Goal: Task Accomplishment & Management: Complete application form

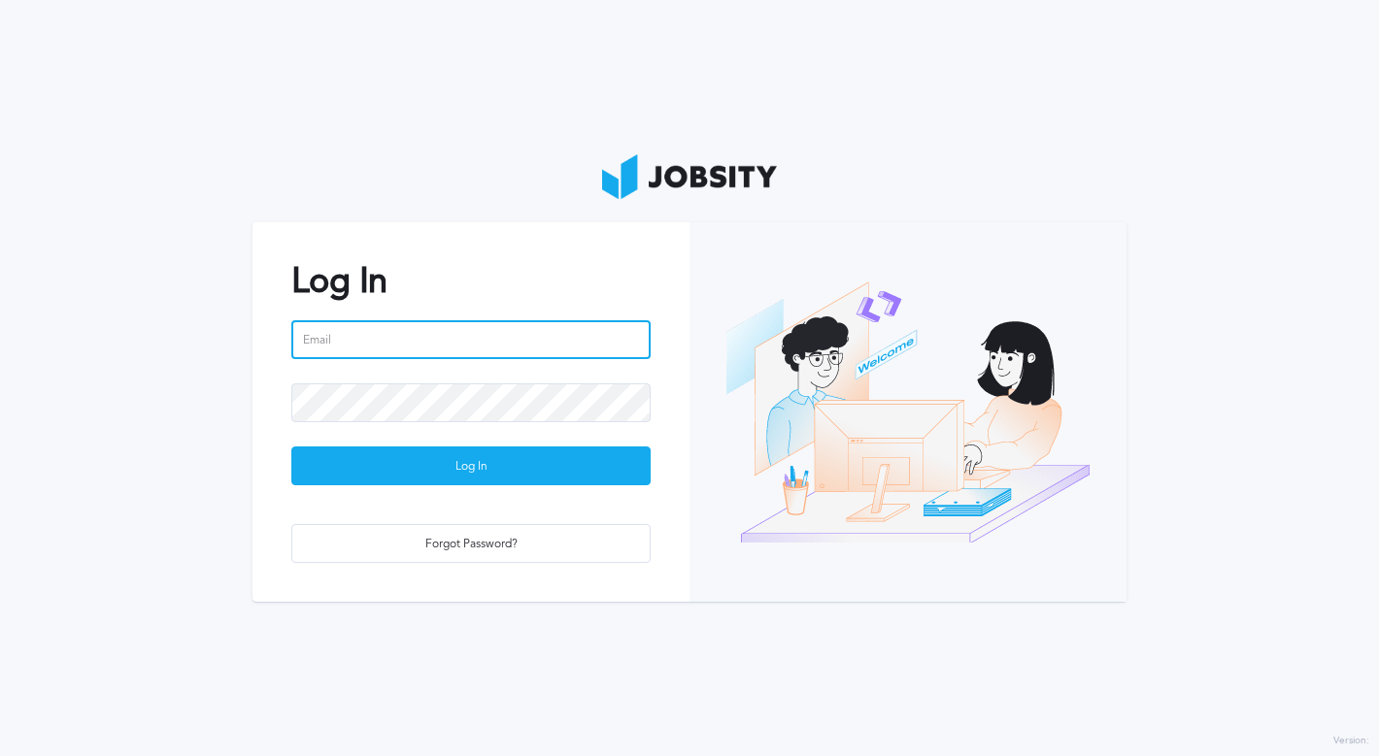
type input "[PERSON_NAME][EMAIL_ADDRESS][PERSON_NAME][DOMAIN_NAME]"
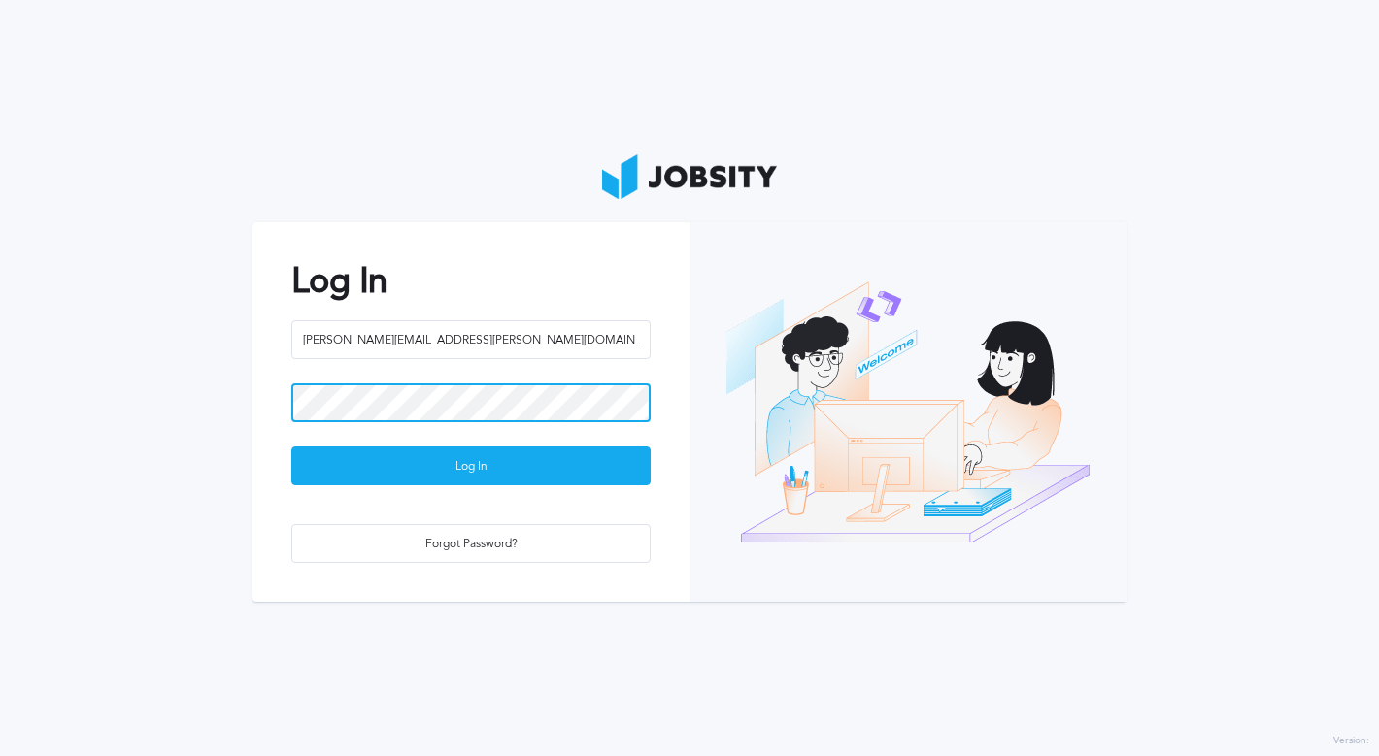
click at [471, 466] on button "Log In" at bounding box center [470, 466] width 359 height 39
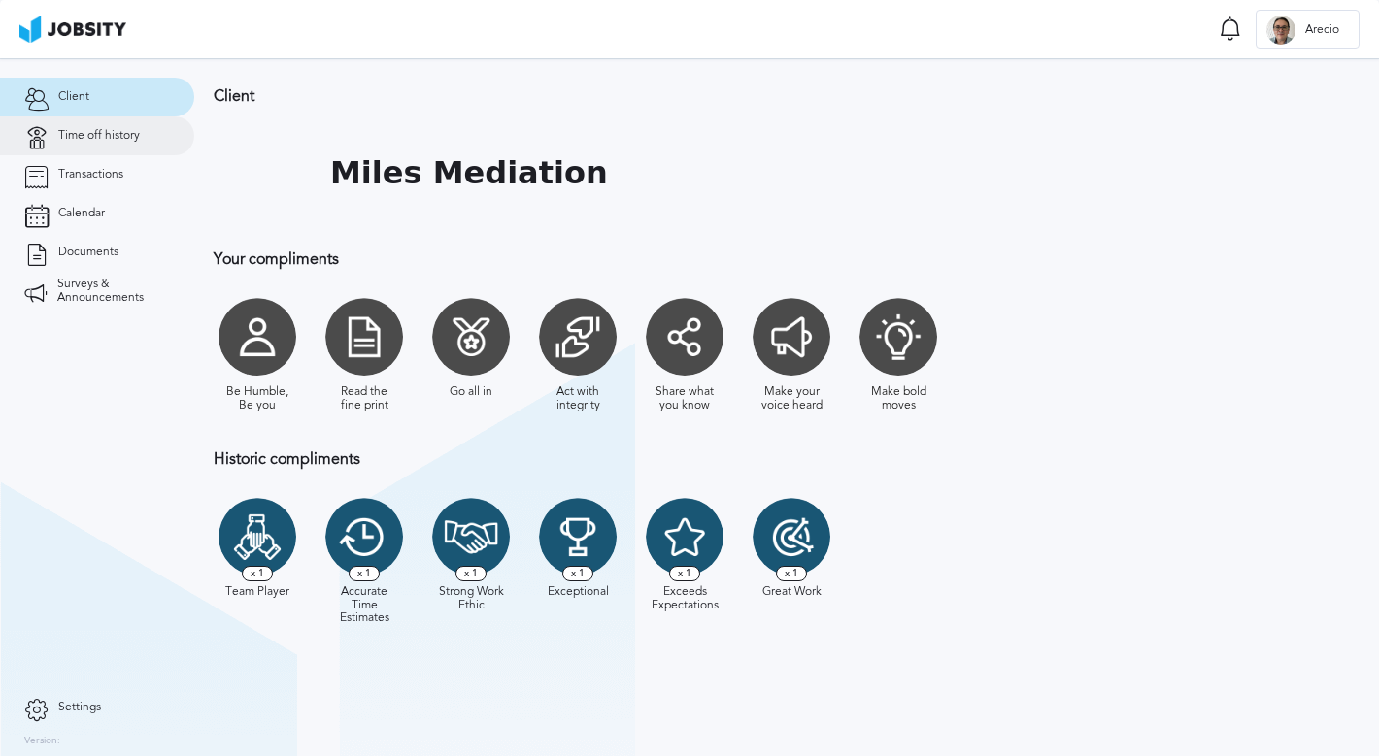
click at [135, 147] on link "Time off history" at bounding box center [97, 136] width 194 height 39
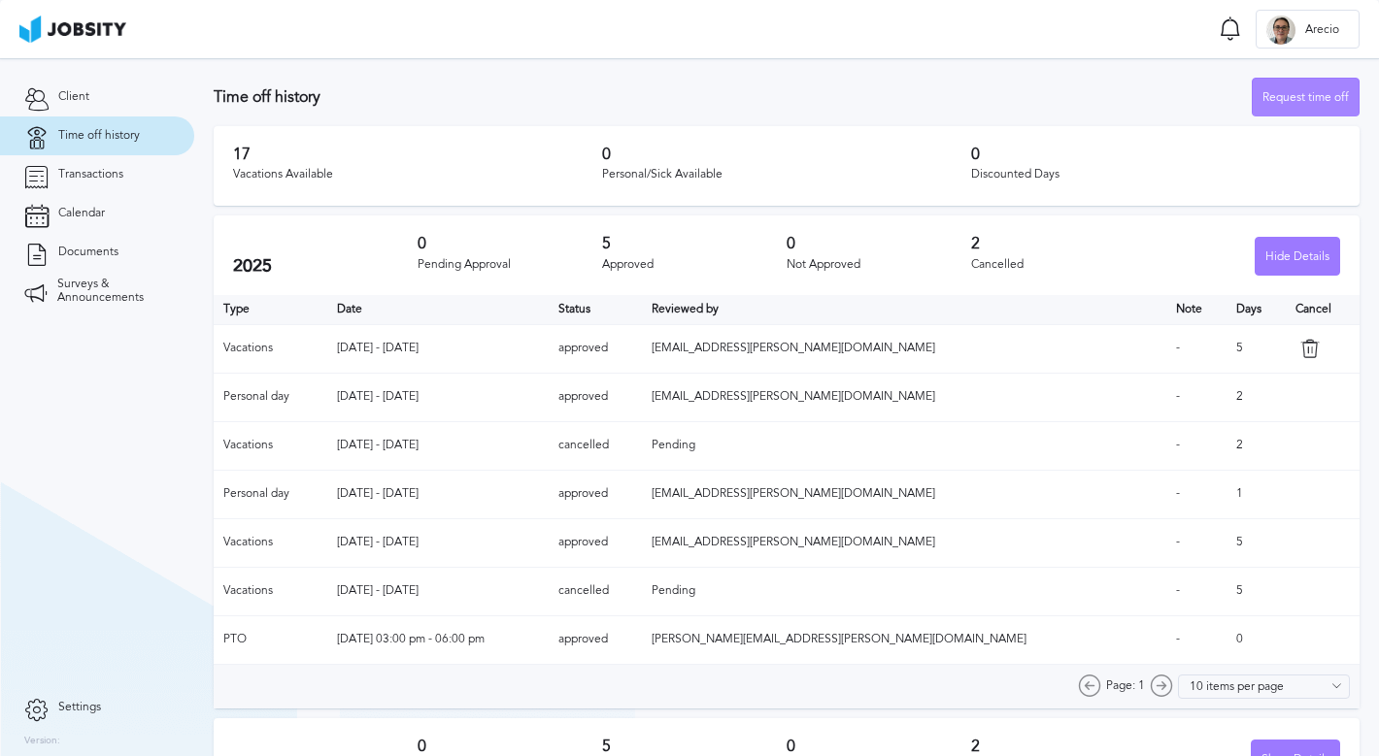
click at [1294, 93] on div "Request time off" at bounding box center [1306, 98] width 106 height 39
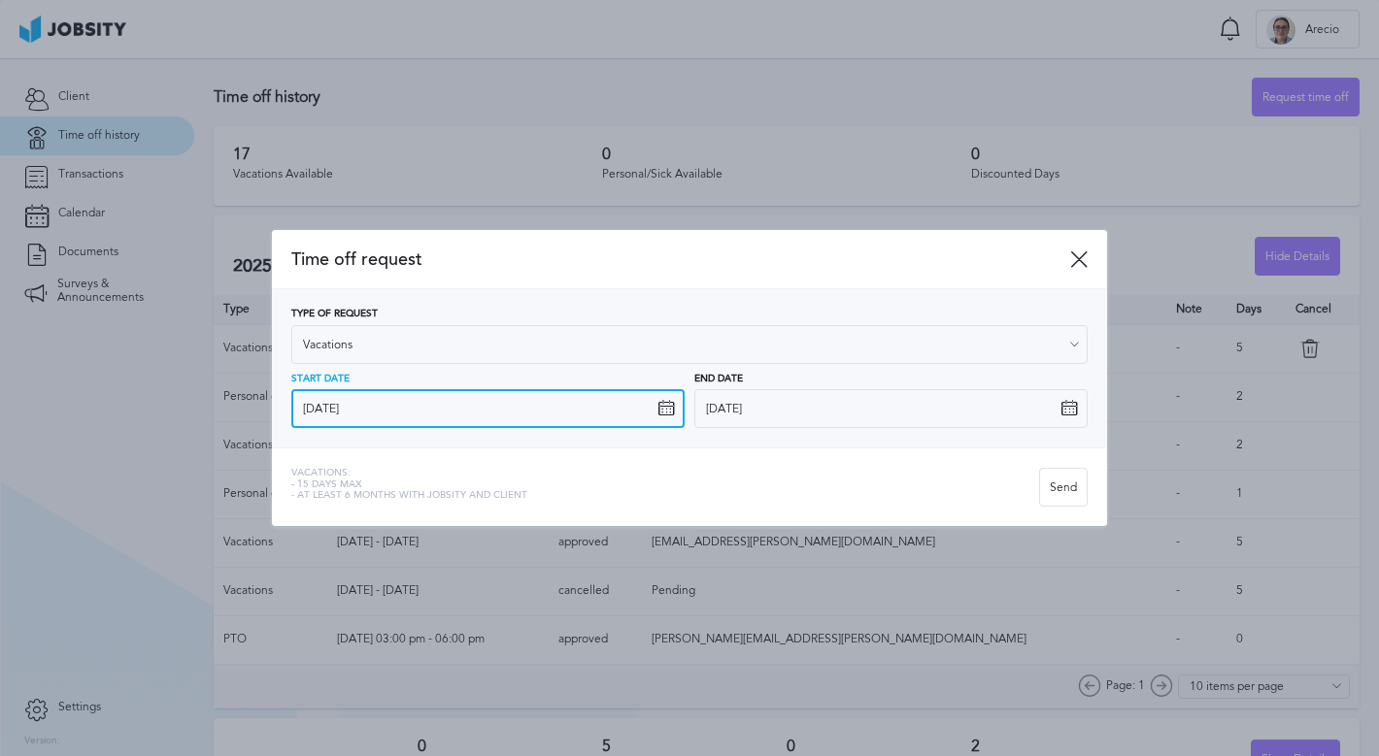
click at [429, 398] on input "[DATE]" at bounding box center [487, 408] width 393 height 39
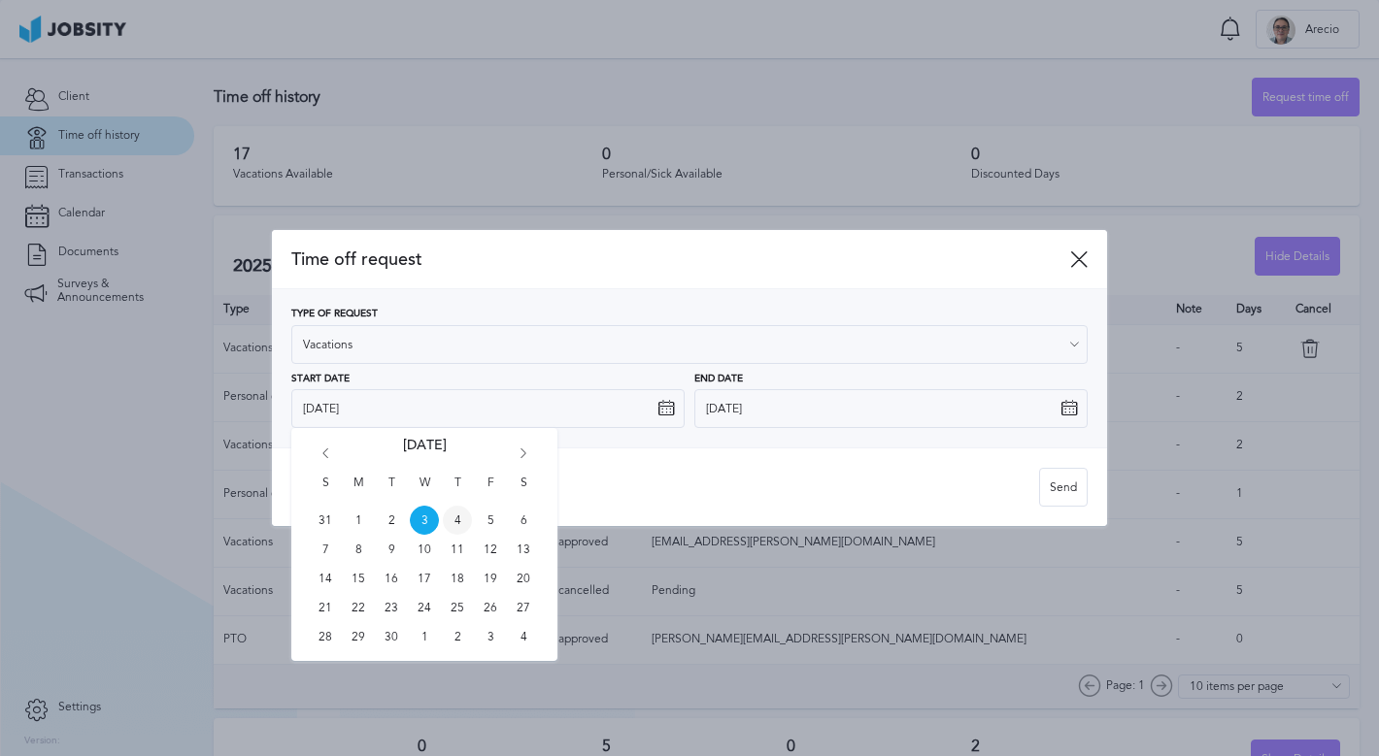
click at [454, 518] on span "4" at bounding box center [457, 520] width 29 height 29
type input "[DATE]"
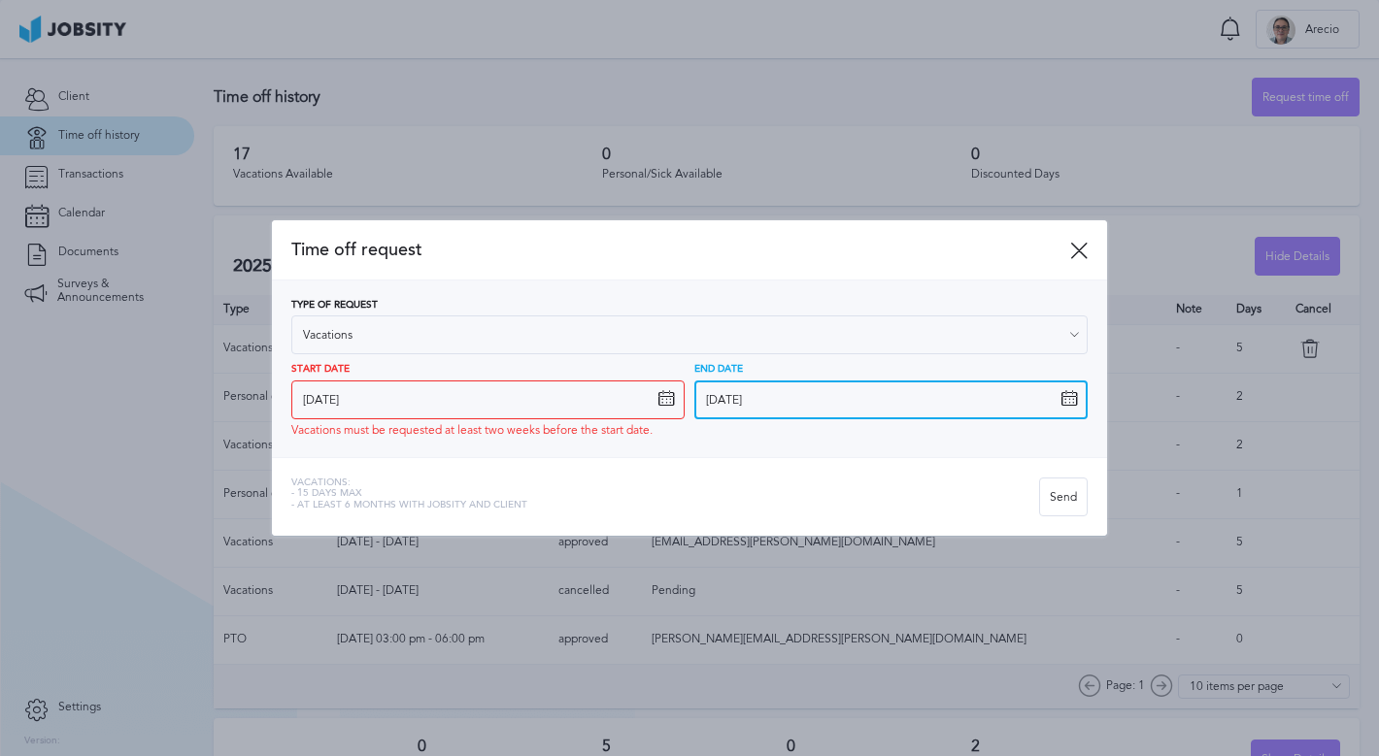
click at [722, 408] on input "[DATE]" at bounding box center [890, 400] width 393 height 39
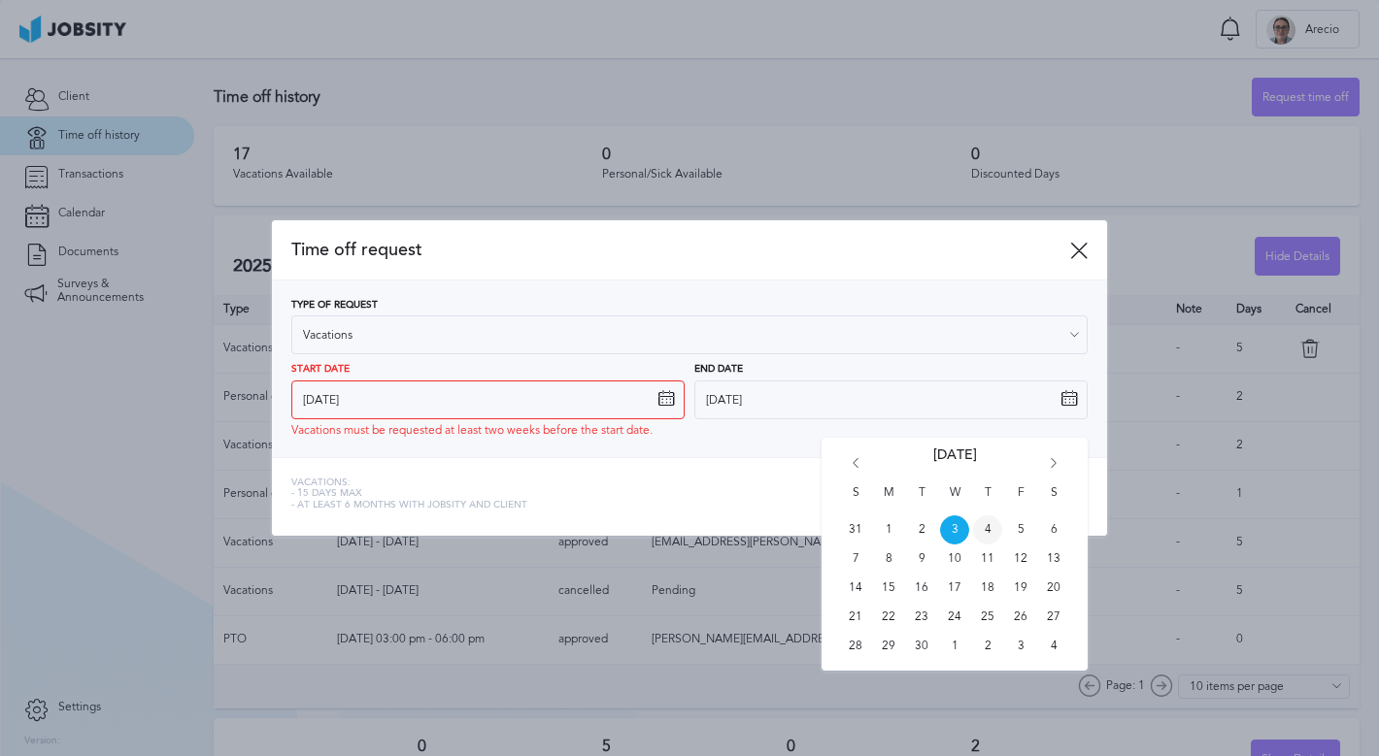
click at [990, 529] on span "4" at bounding box center [987, 530] width 29 height 29
type input "[DATE]"
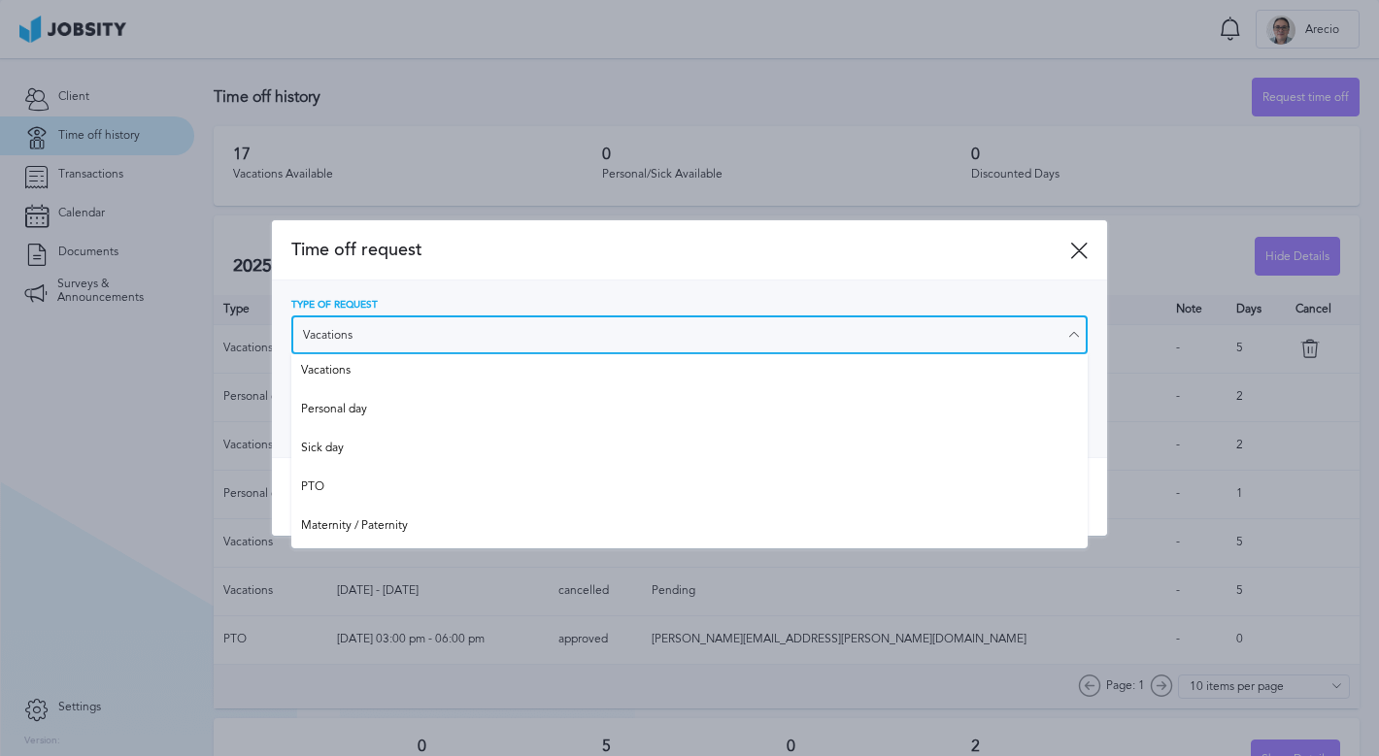
click at [419, 329] on input "Vacations" at bounding box center [689, 335] width 796 height 39
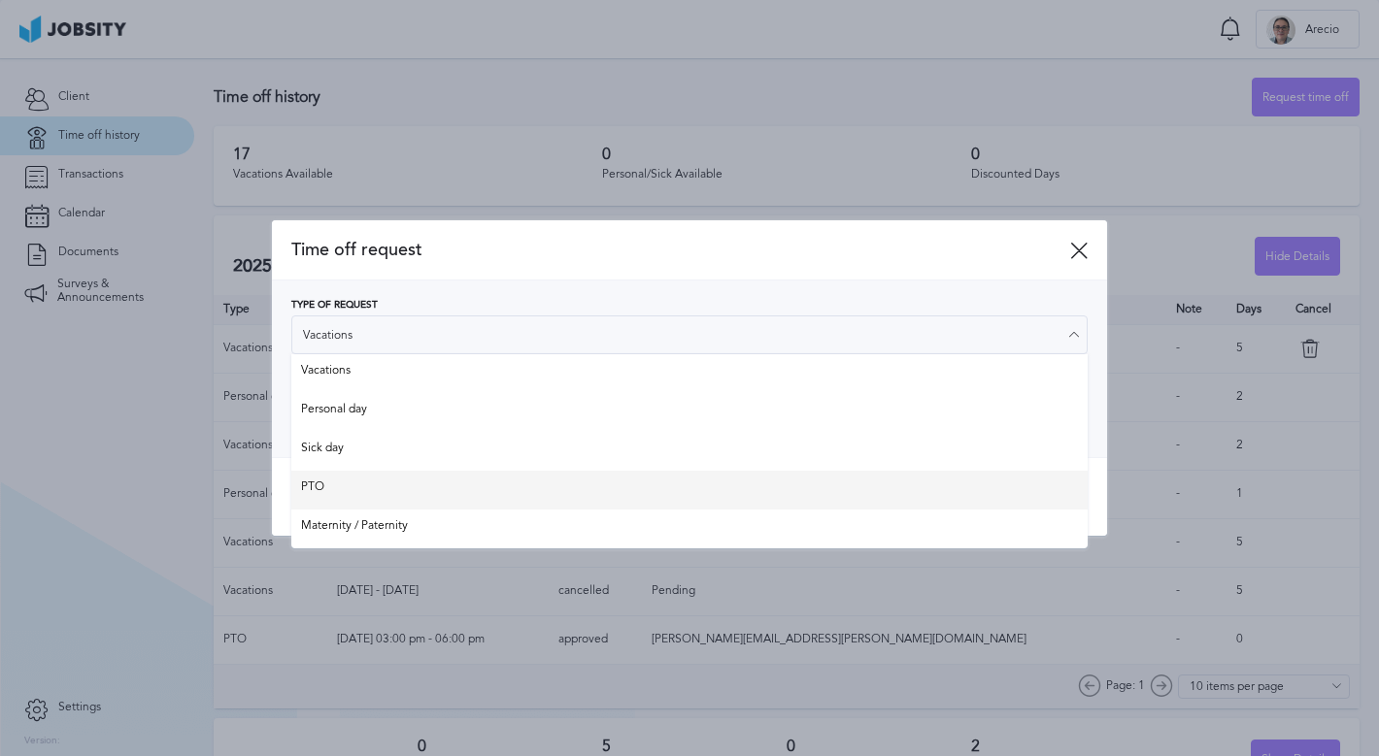
type input "PTO"
click at [324, 494] on div "Time off request Type of Request PTO Vacations Personal day Sick day PTO Matern…" at bounding box center [689, 377] width 835 height 315
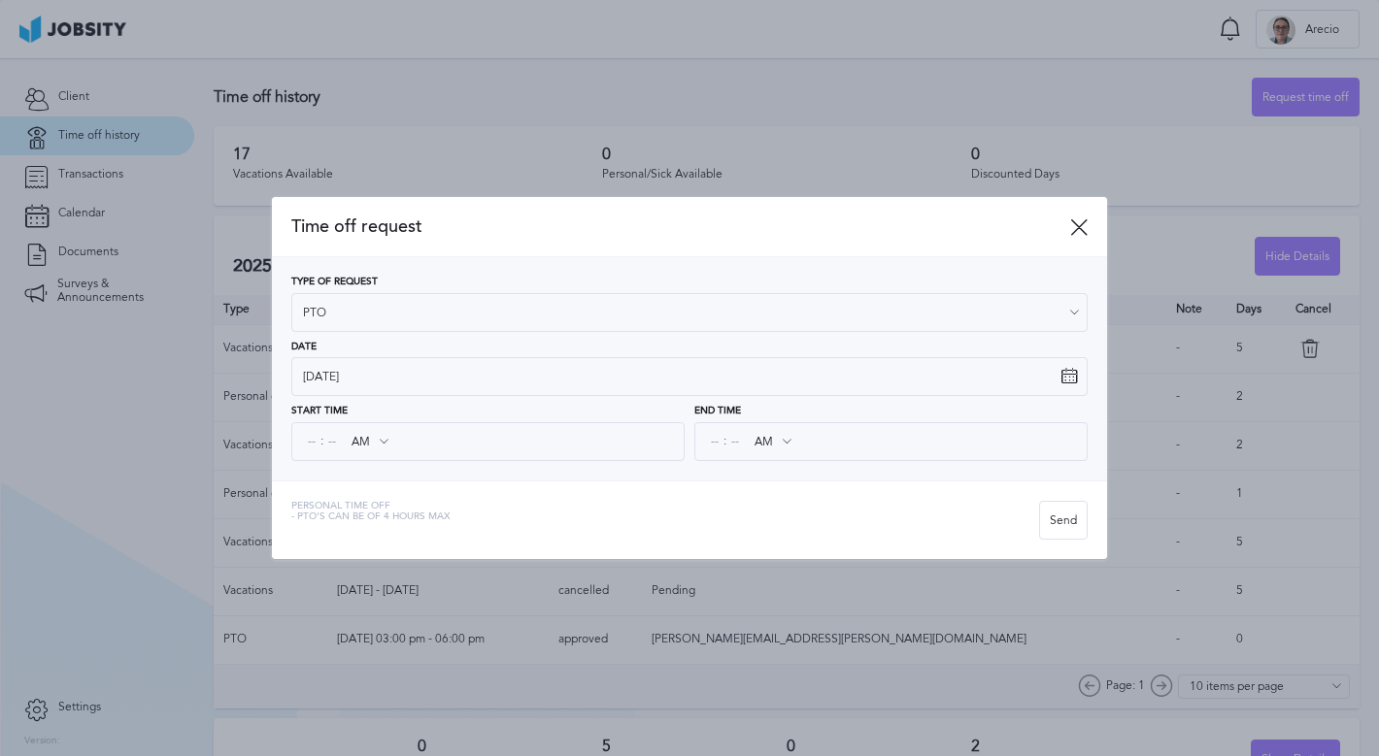
click at [302, 439] on div ": AM AM PM" at bounding box center [487, 441] width 393 height 39
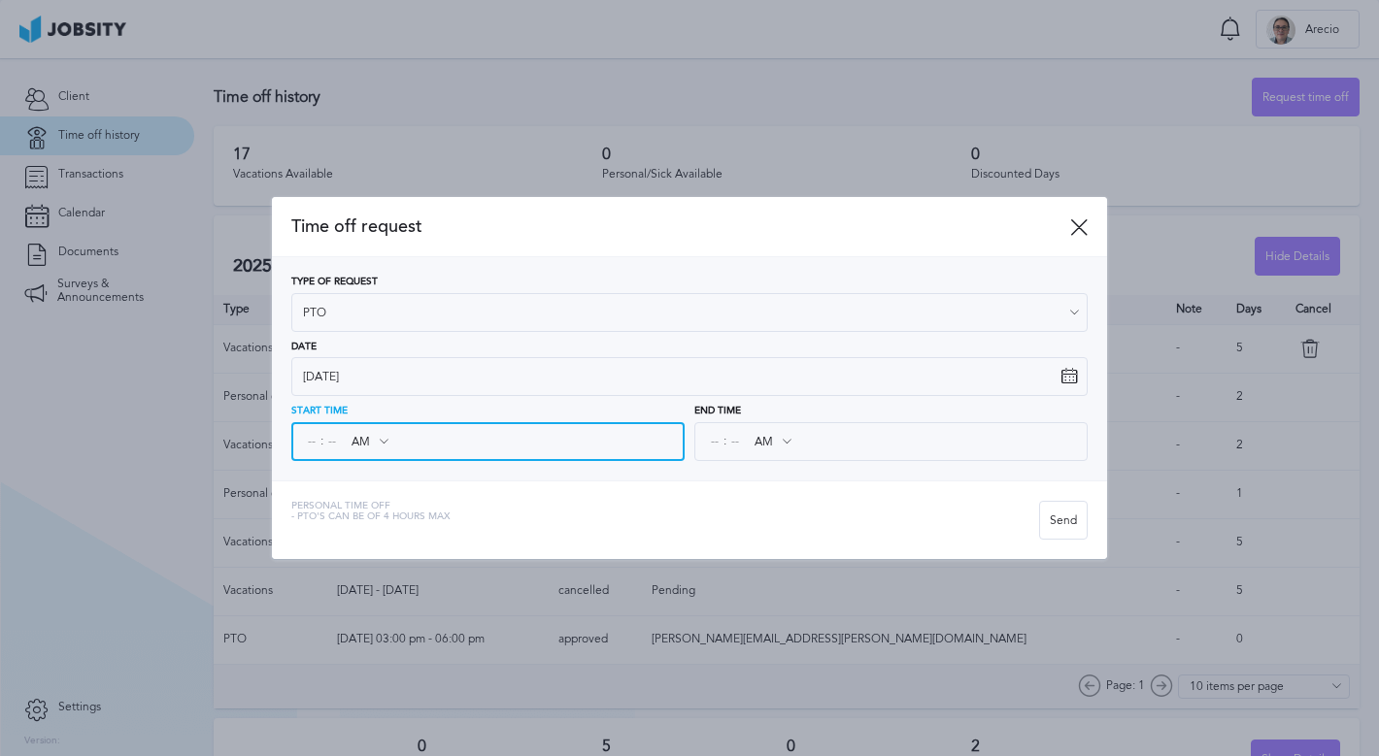
click at [308, 439] on input at bounding box center [311, 441] width 17 height 35
click at [312, 439] on input at bounding box center [311, 441] width 17 height 35
type input "09"
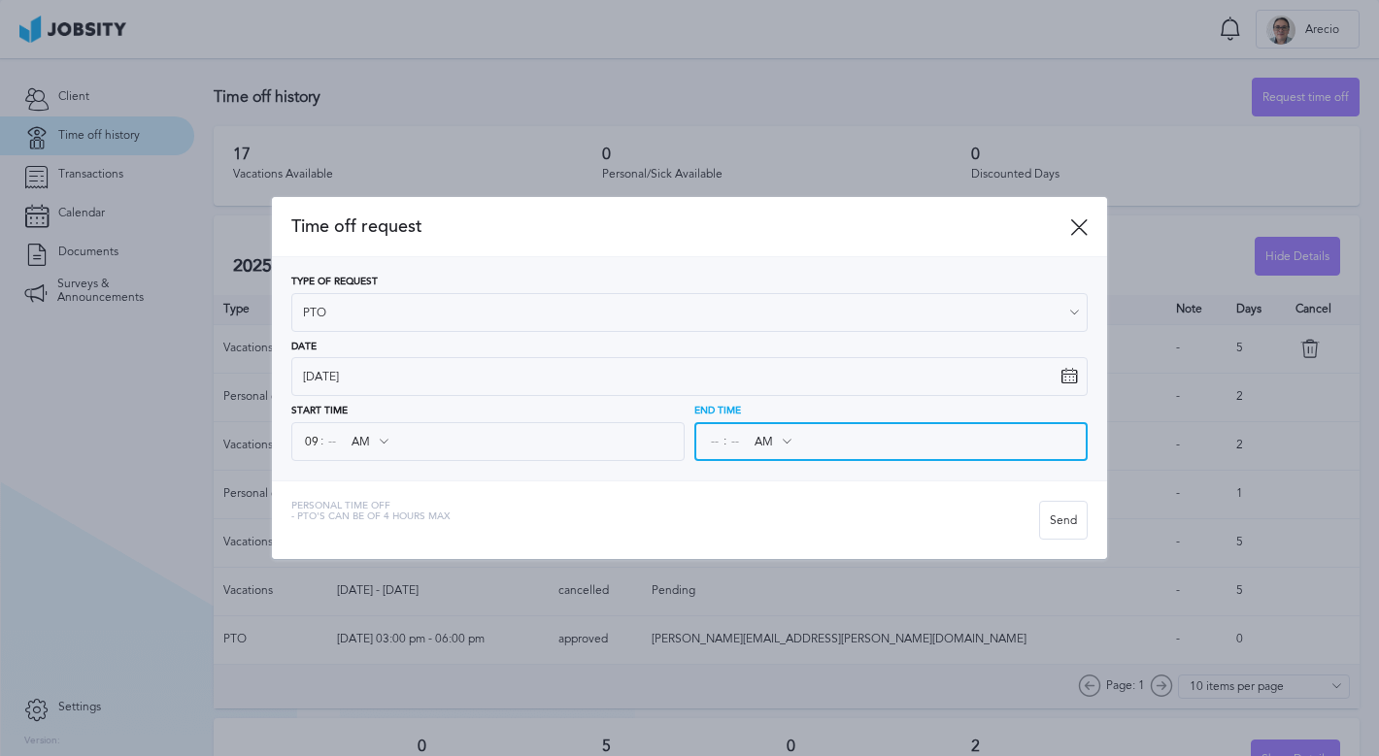
click at [708, 439] on input at bounding box center [714, 441] width 17 height 35
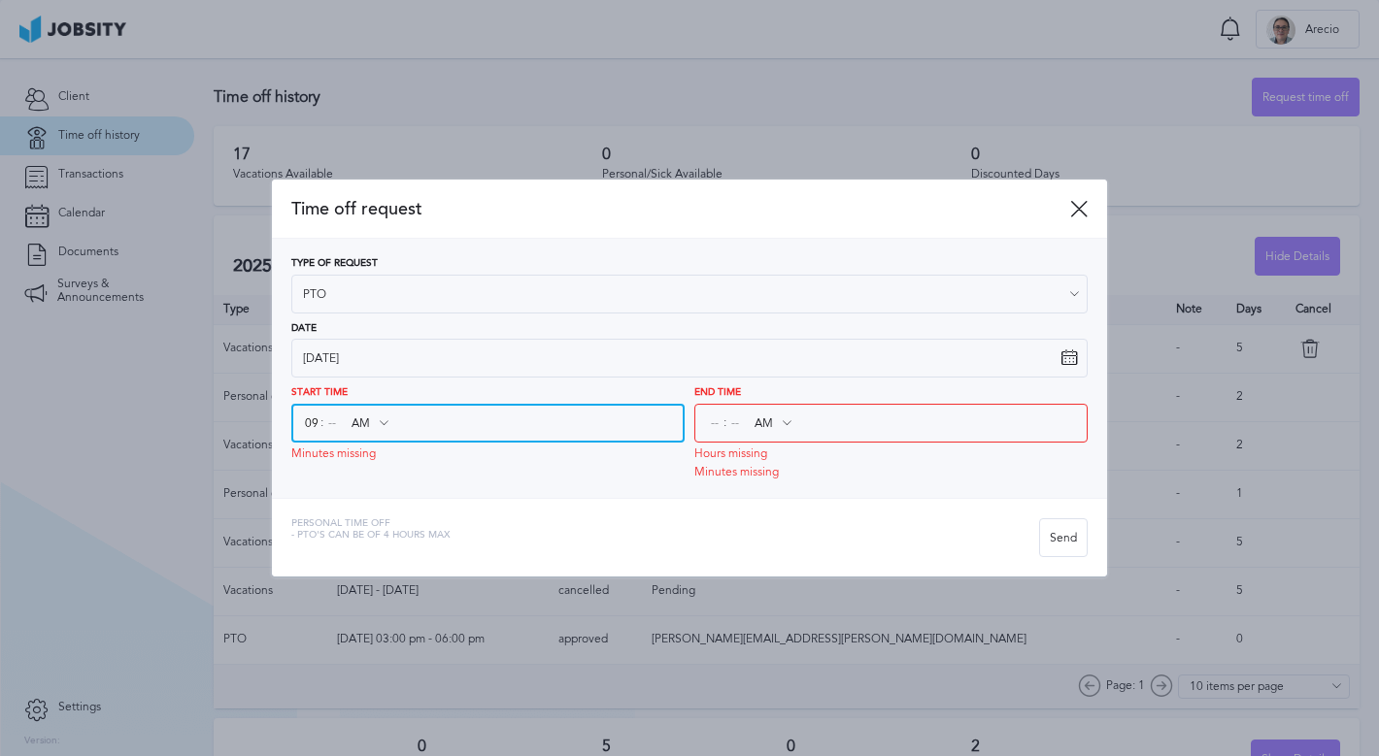
click at [335, 431] on input at bounding box center [331, 423] width 17 height 35
type input "00"
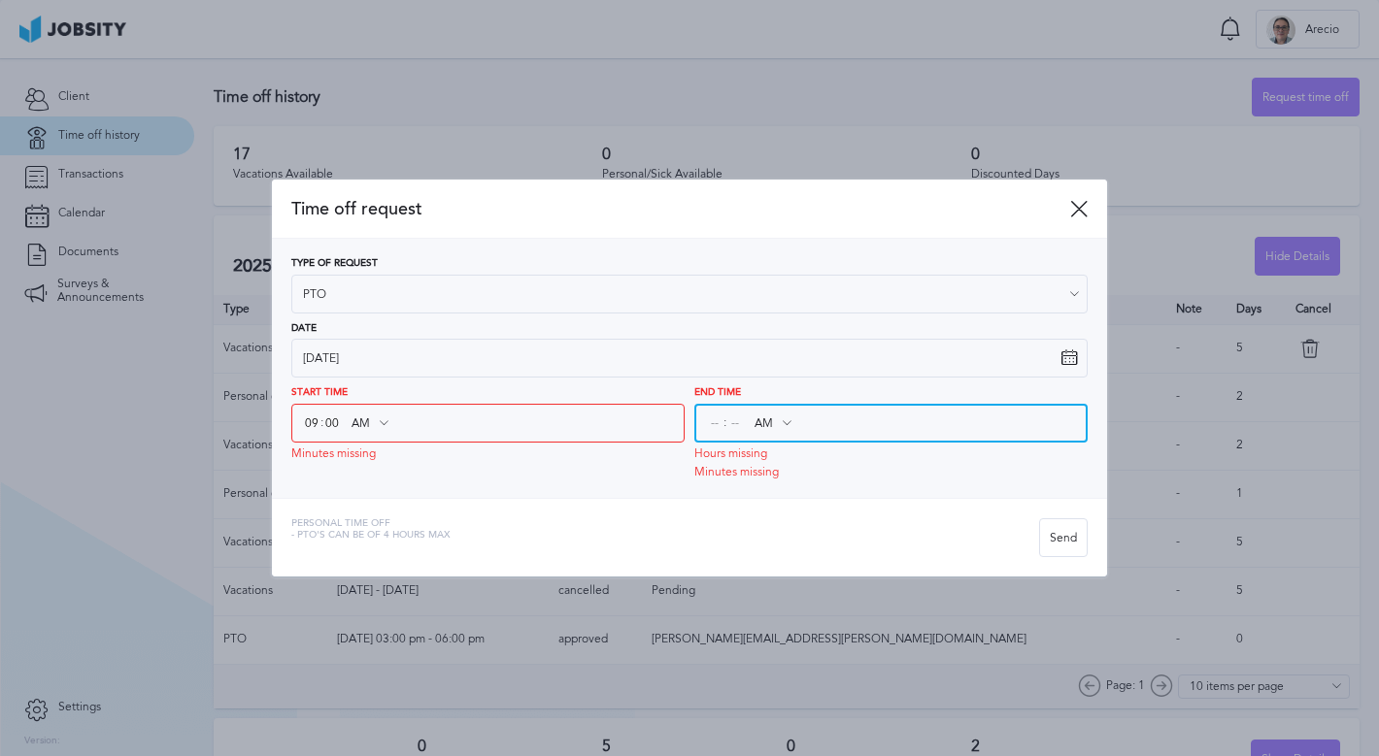
click at [708, 423] on input at bounding box center [714, 423] width 17 height 35
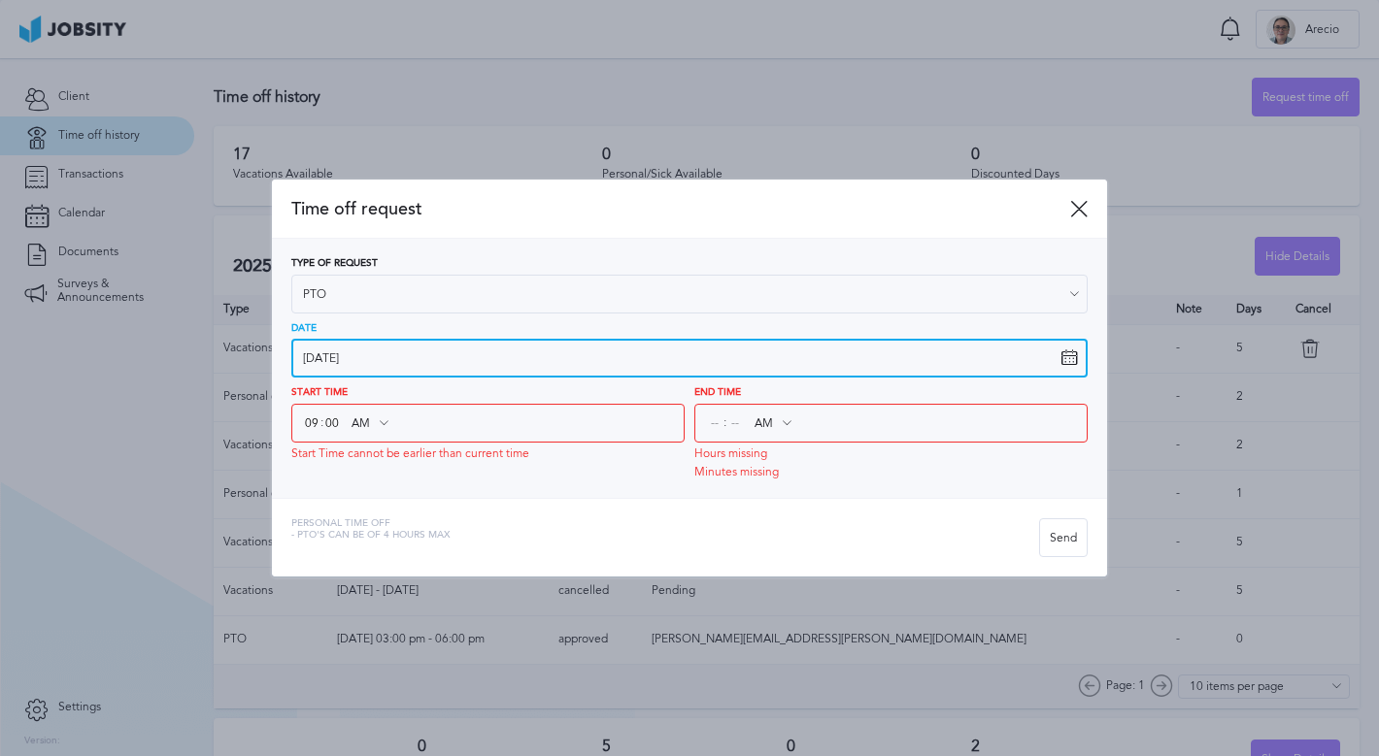
click at [386, 352] on input "[DATE]" at bounding box center [689, 358] width 796 height 39
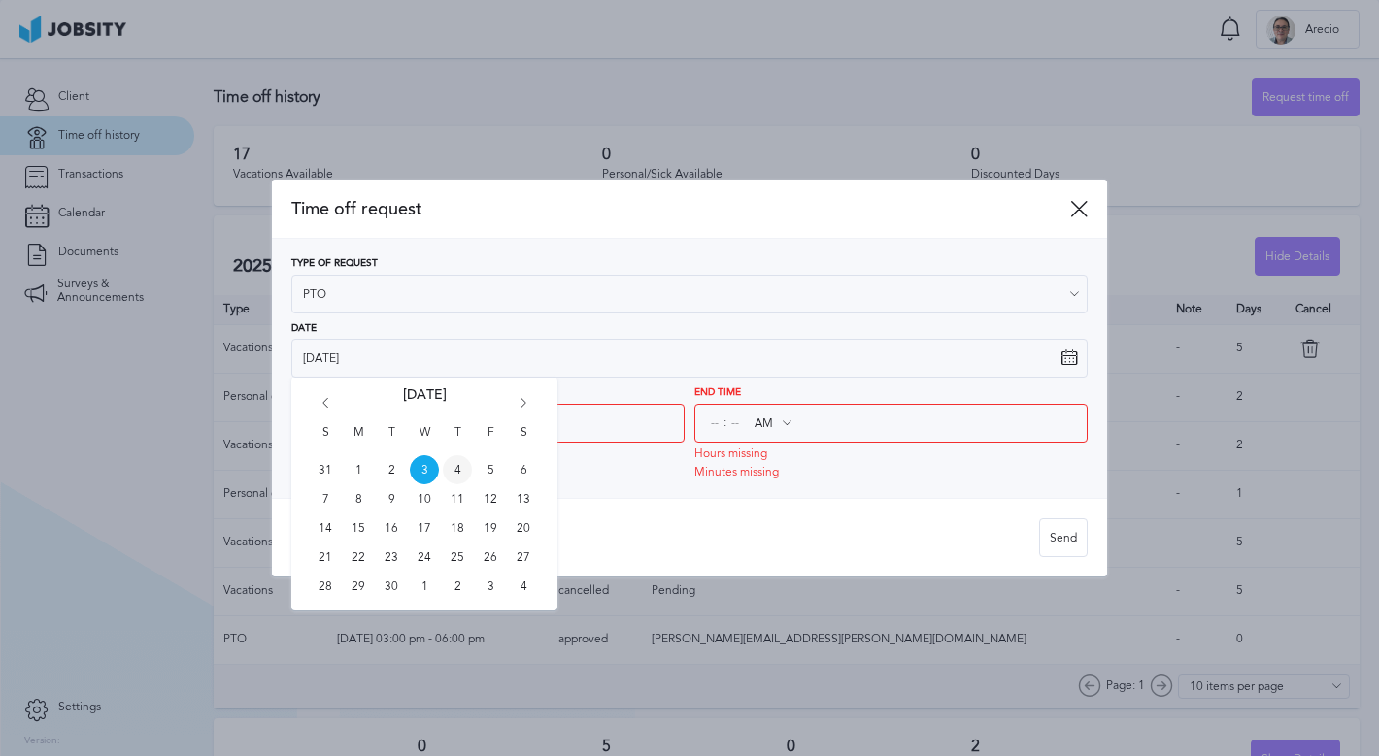
click at [457, 464] on span "4" at bounding box center [457, 469] width 29 height 29
type input "[DATE]"
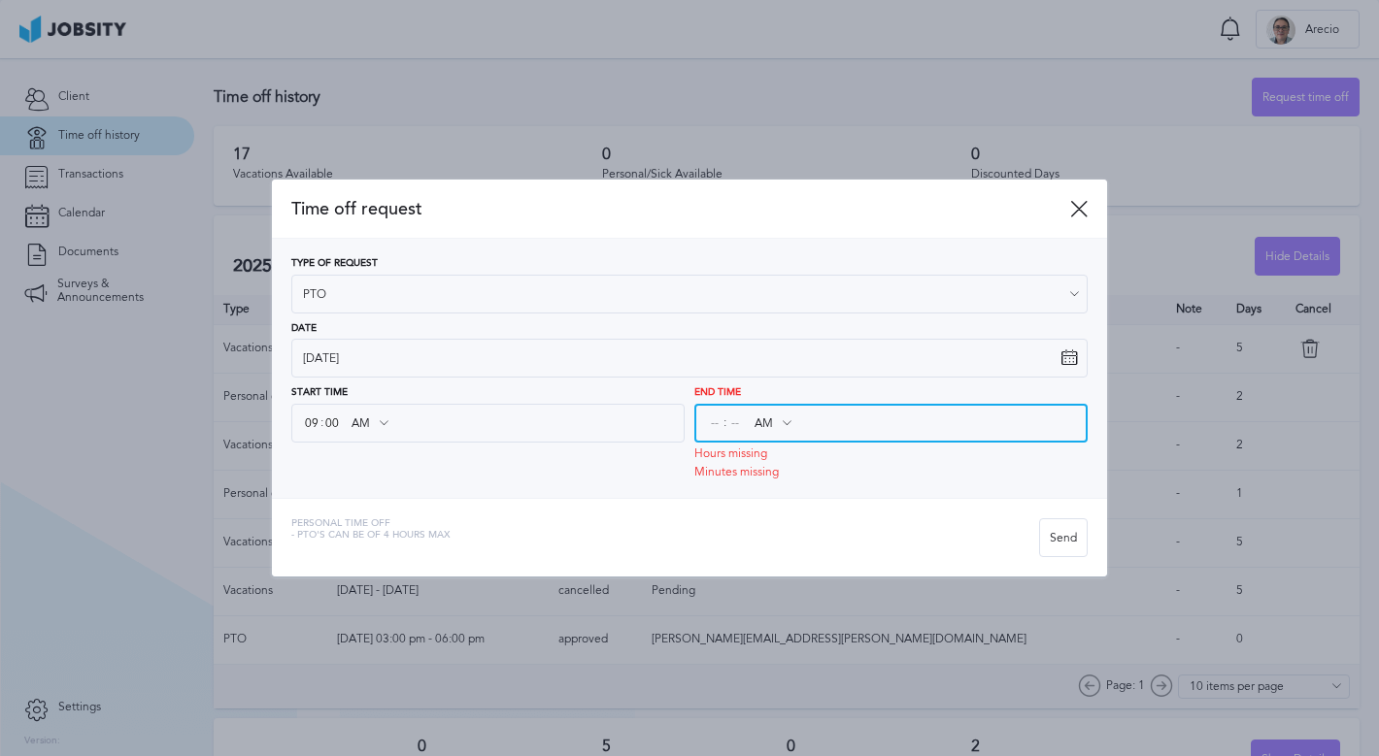
click at [714, 421] on input at bounding box center [714, 423] width 17 height 35
click at [716, 427] on input "01" at bounding box center [714, 423] width 17 height 35
type input "03"
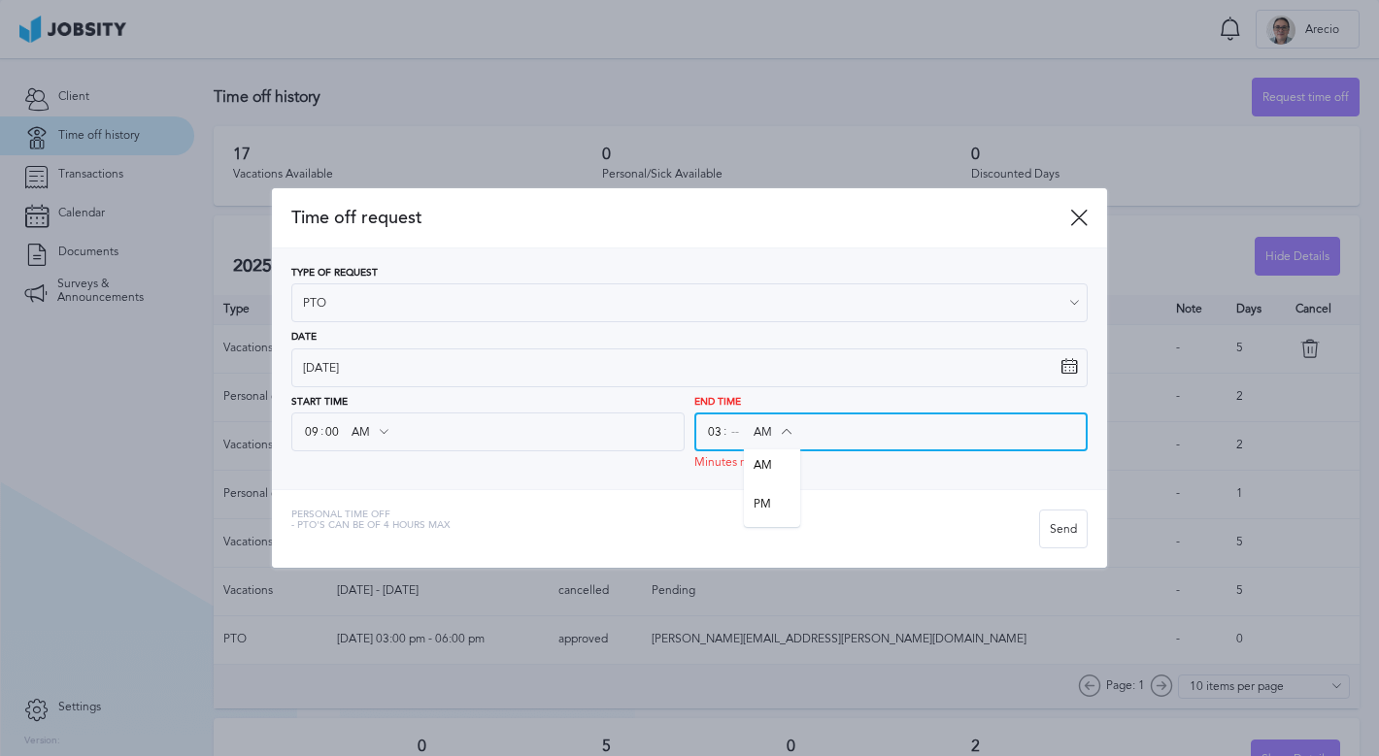
click at [762, 427] on input "AM" at bounding box center [772, 432] width 56 height 35
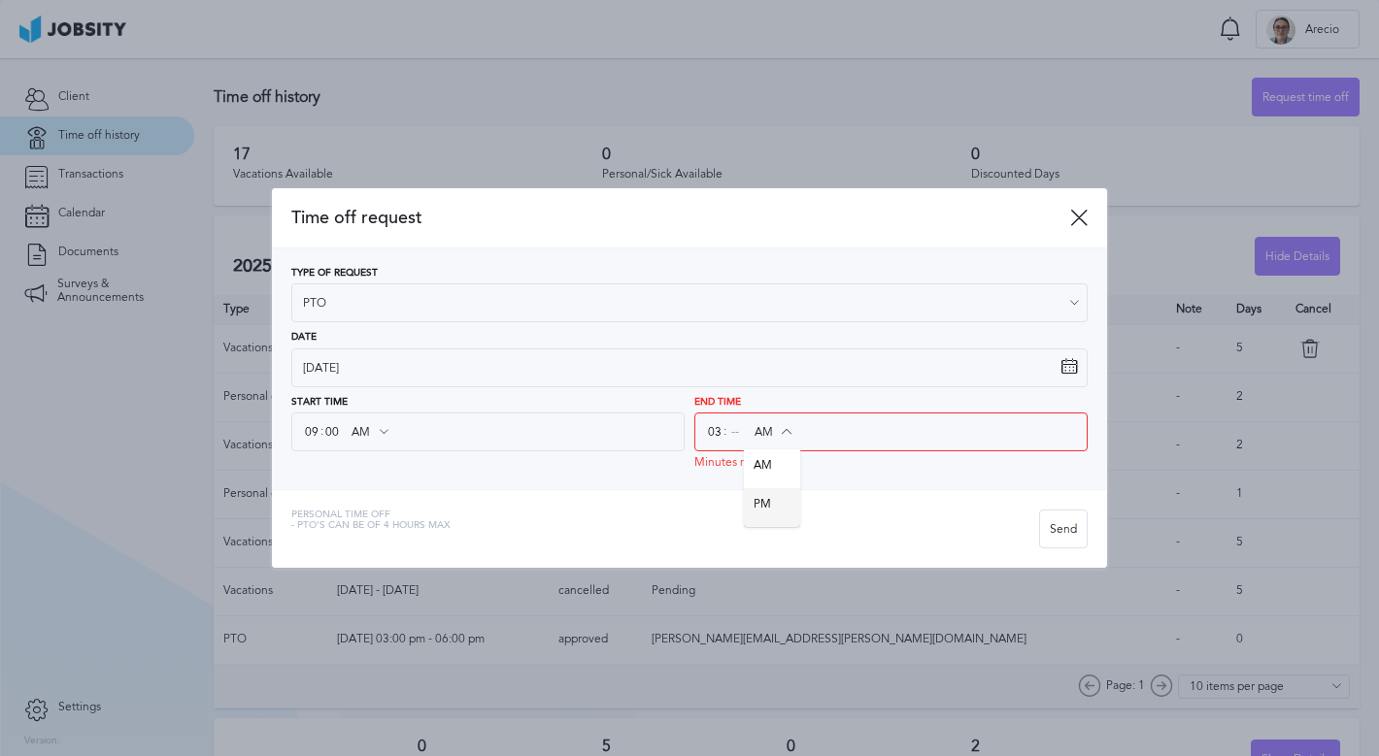
type input "PM"
click at [763, 493] on div "Time off request Type of Request PTO Vacations Personal day Sick day PTO Matern…" at bounding box center [689, 378] width 835 height 380
click at [595, 476] on div "Type of Request PTO Vacations Personal day Sick day PTO Maternity / Paternity D…" at bounding box center [689, 369] width 835 height 241
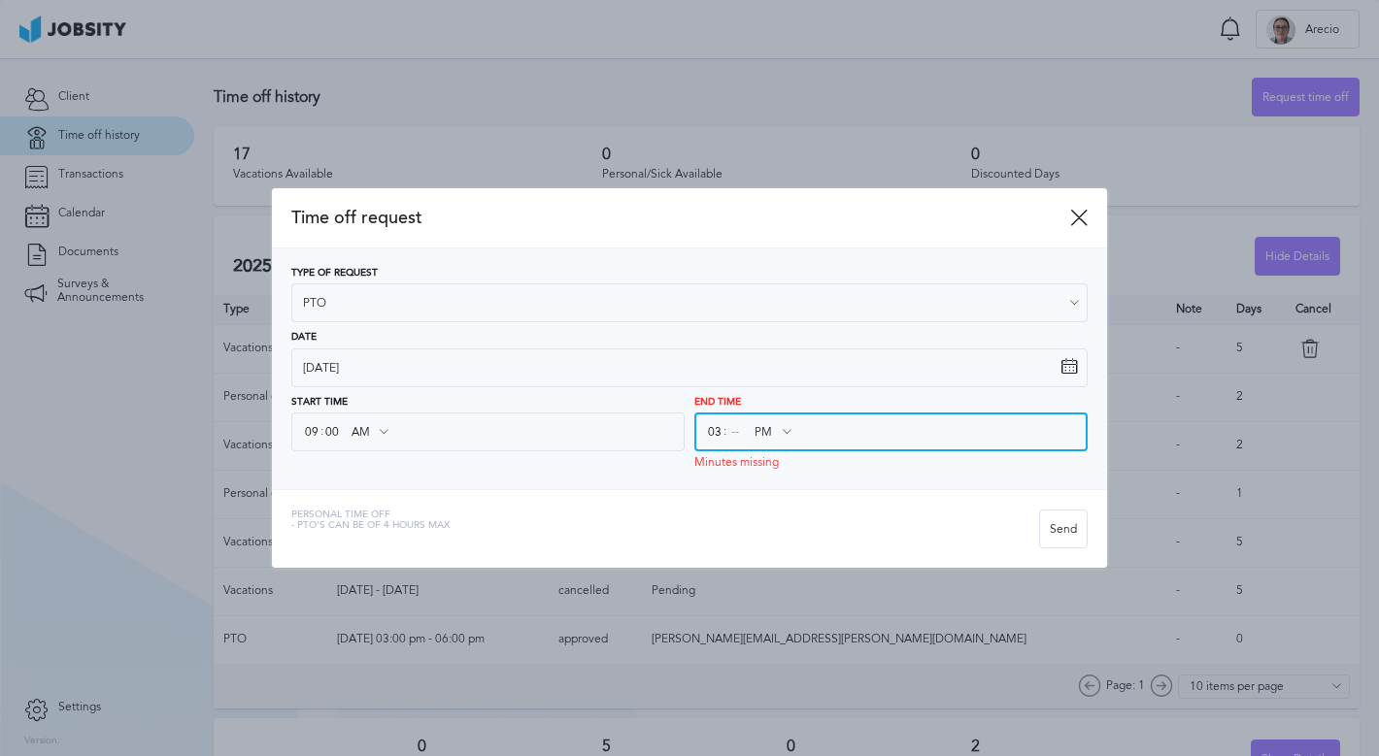
click at [737, 436] on input at bounding box center [734, 432] width 17 height 35
type input "00"
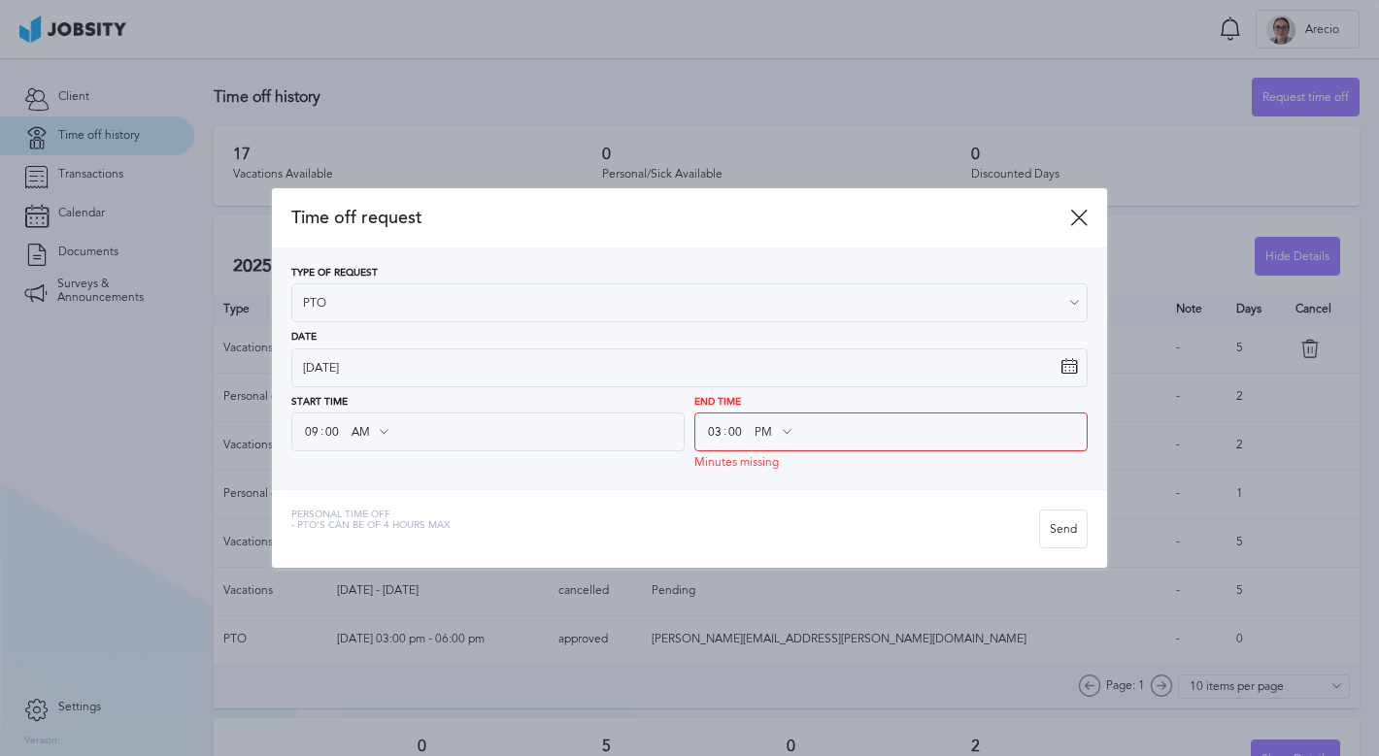
click at [681, 482] on div "Type of Request PTO Vacations Personal day Sick day PTO Maternity / Paternity D…" at bounding box center [689, 369] width 835 height 241
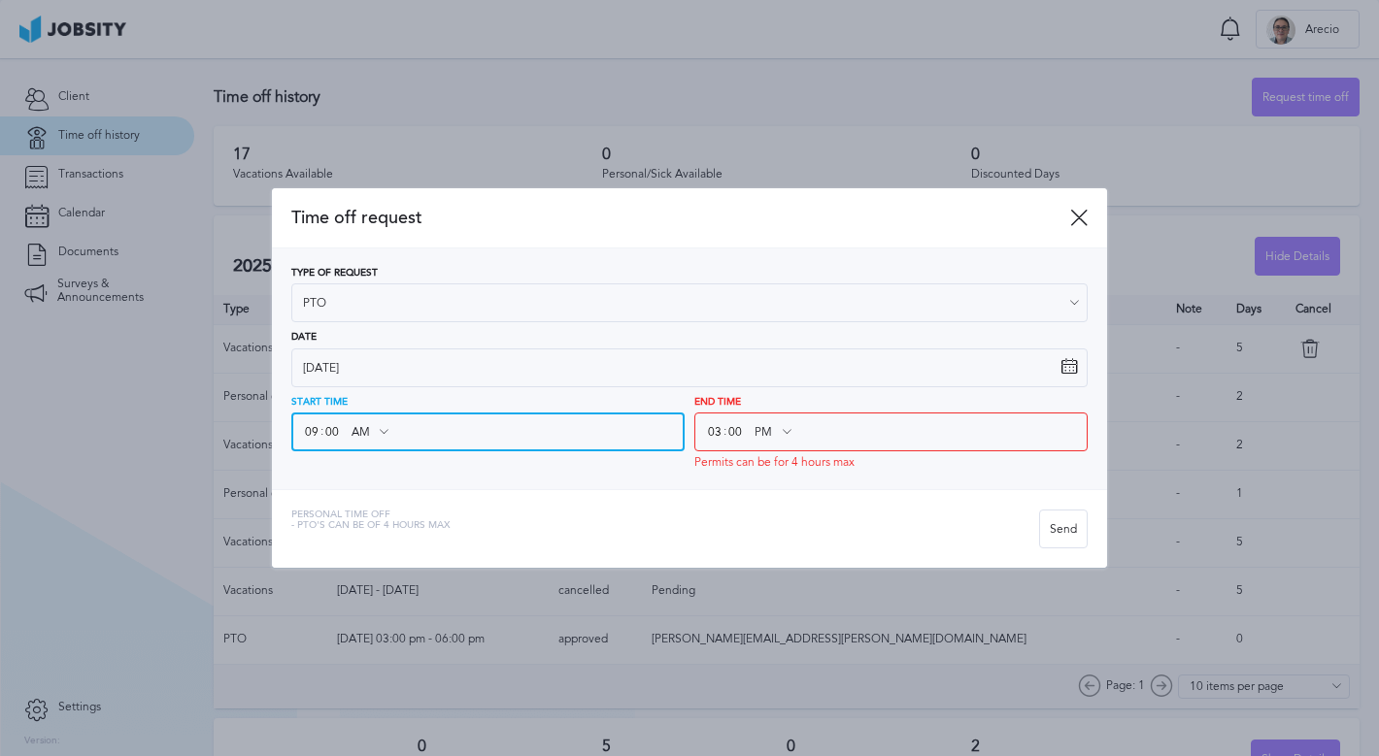
click at [311, 433] on input "09" at bounding box center [311, 432] width 17 height 35
click at [308, 432] on input "09" at bounding box center [311, 432] width 17 height 35
type input "10"
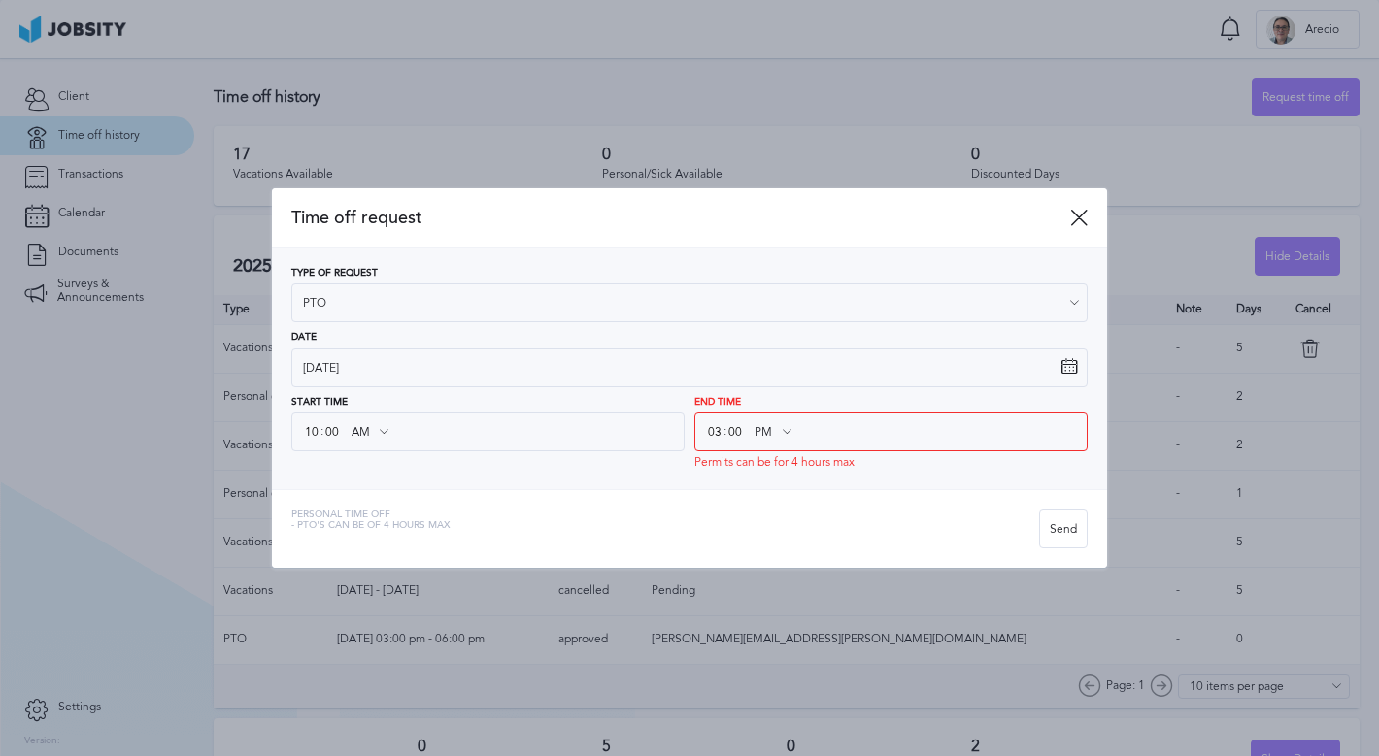
click at [454, 479] on div "Type of Request PTO Vacations Personal day Sick day PTO Maternity / Paternity D…" at bounding box center [689, 369] width 835 height 241
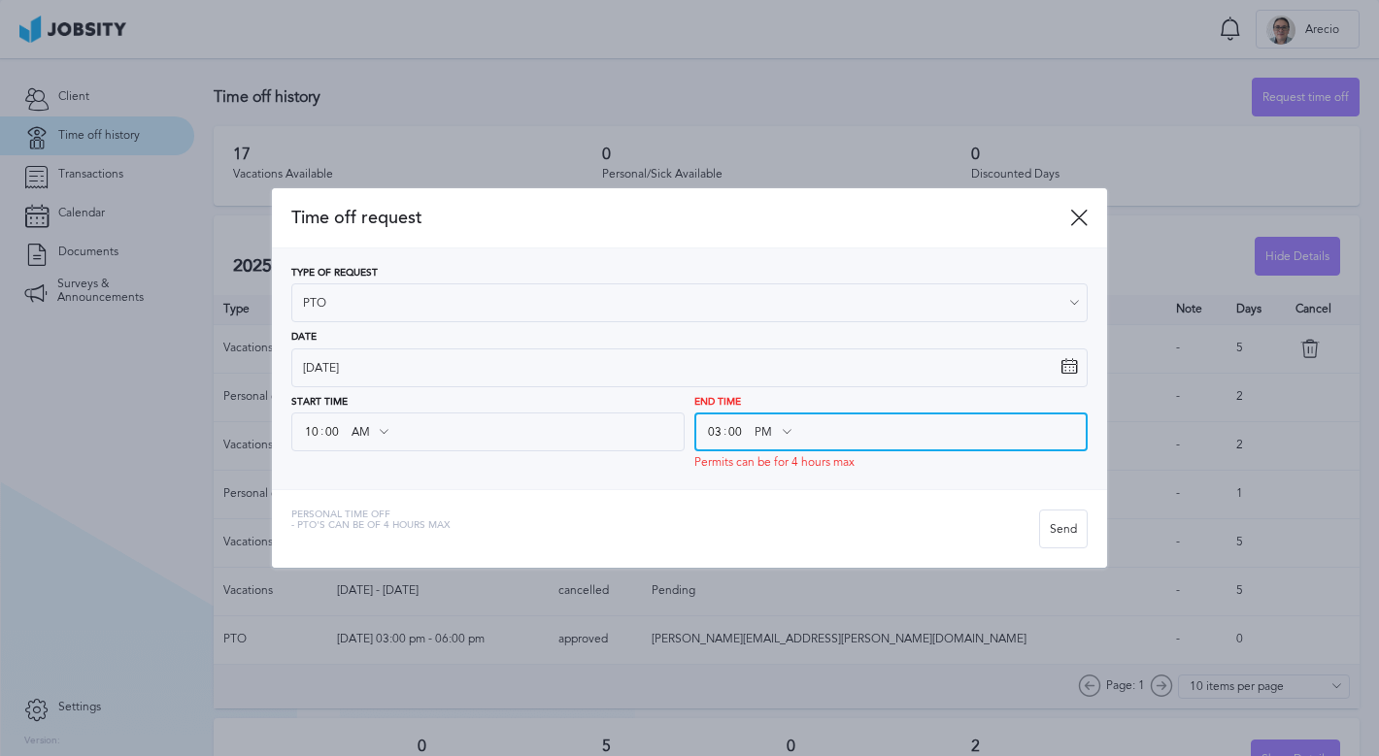
click at [714, 439] on input "03" at bounding box center [714, 432] width 17 height 35
click at [717, 438] on input "03" at bounding box center [714, 432] width 17 height 35
type input "03"
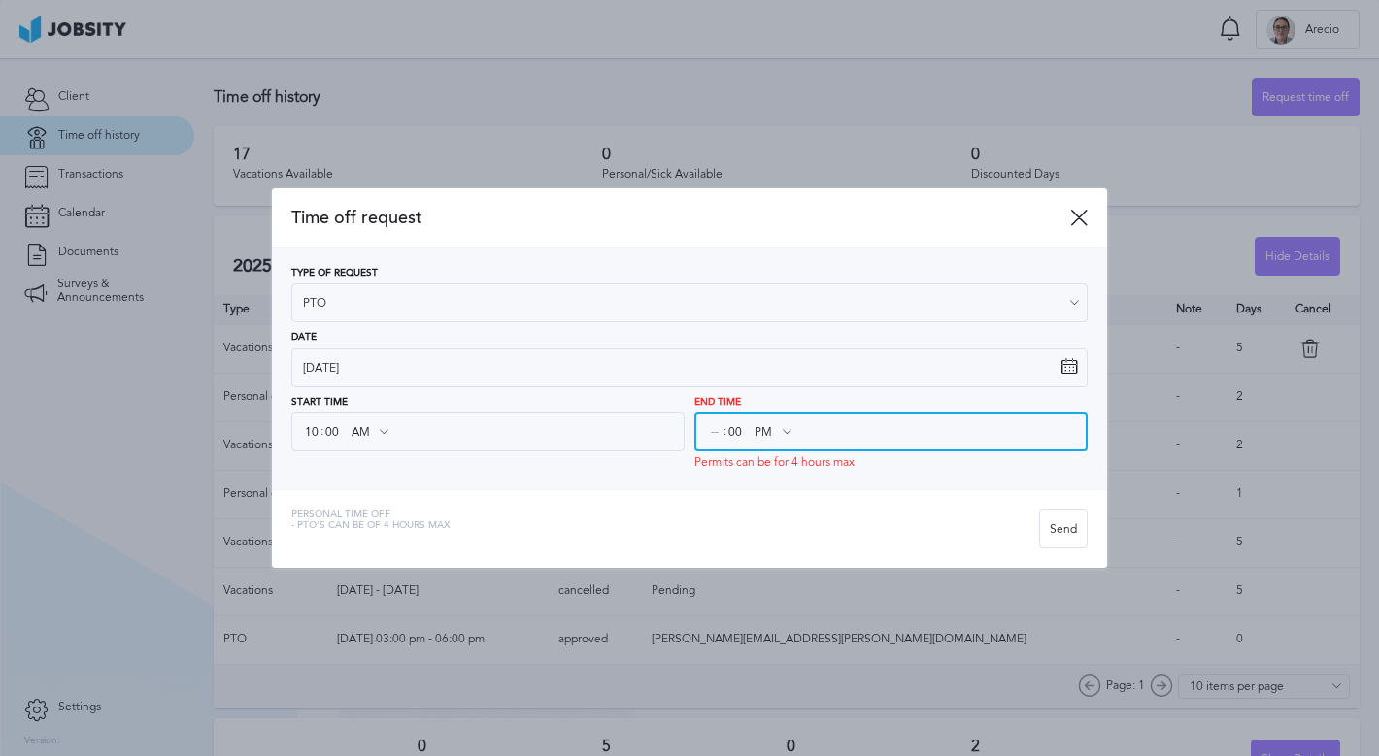
type input "02"
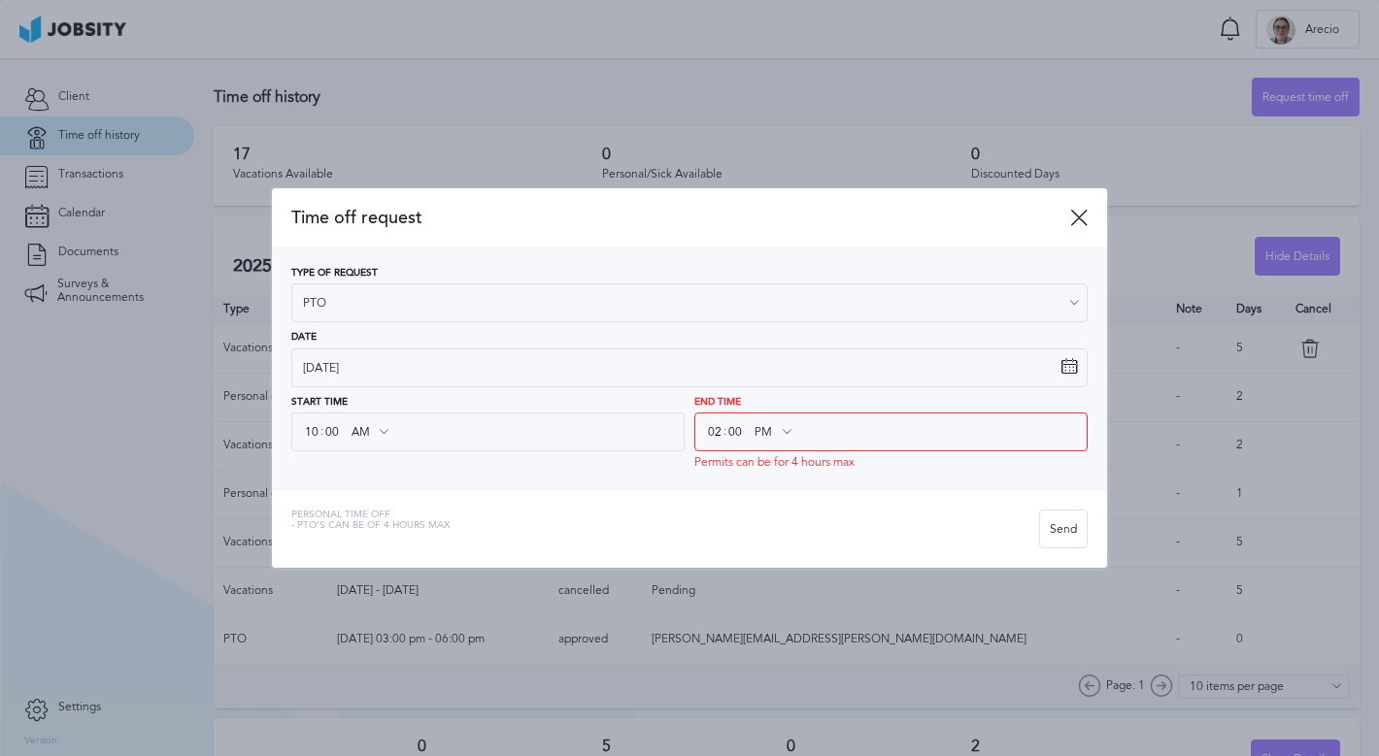
click at [726, 492] on div "Personal Time Off - PTO's can be of 4 hours [PERSON_NAME]" at bounding box center [689, 528] width 835 height 79
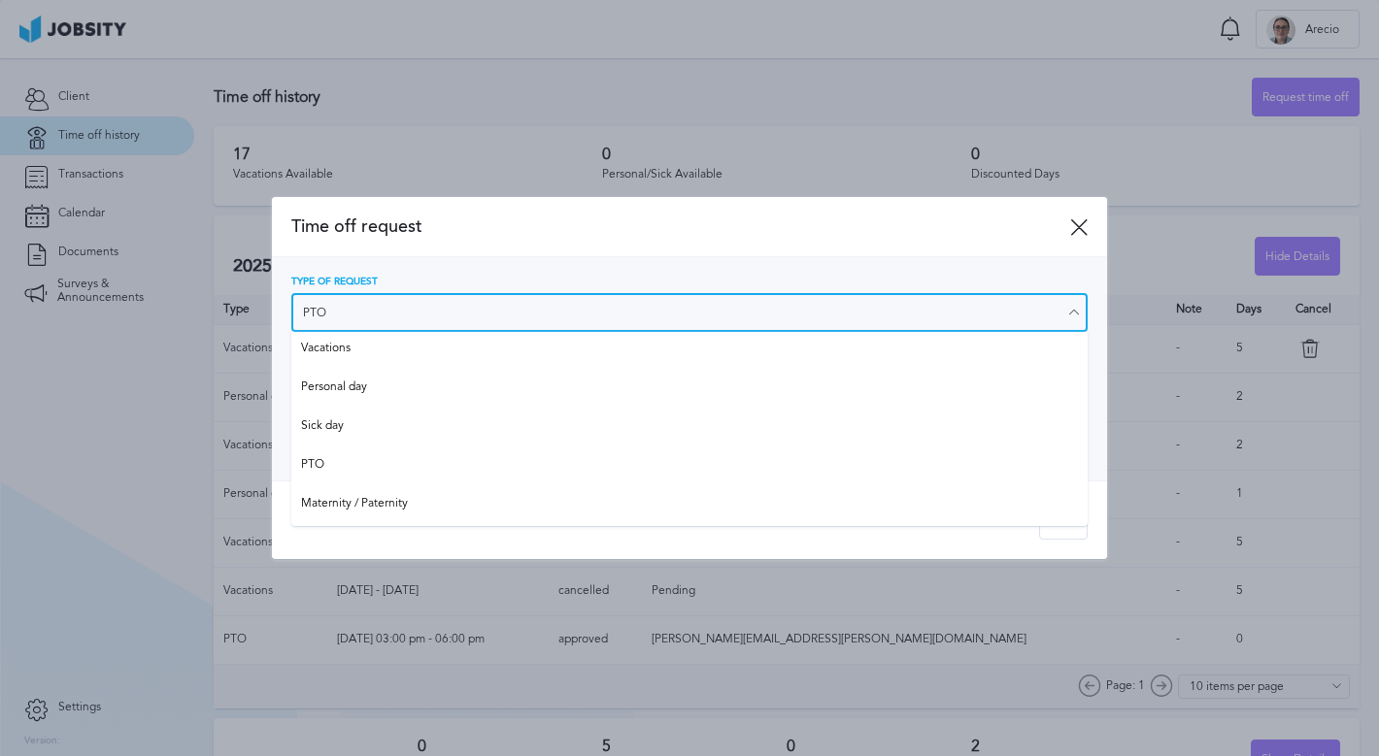
click at [418, 297] on input "PTO" at bounding box center [689, 312] width 796 height 39
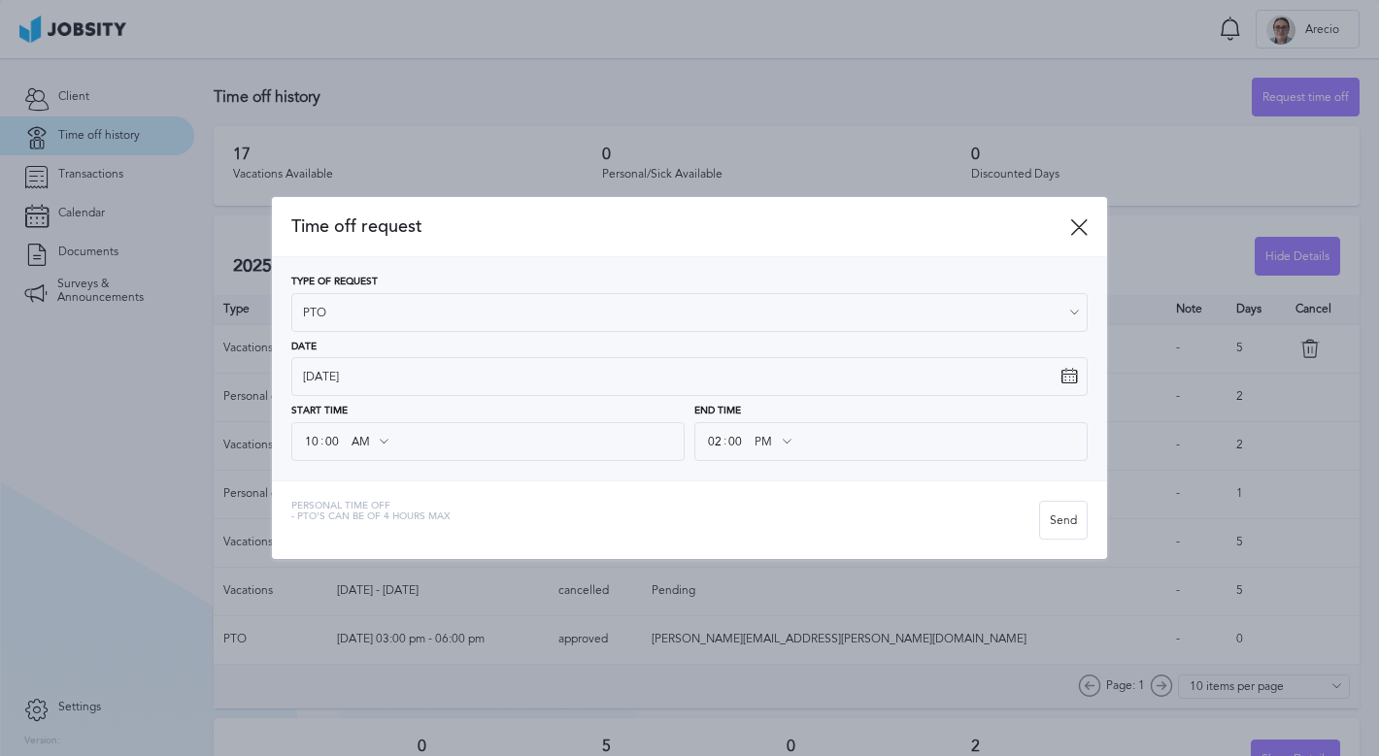
click at [346, 455] on div "Type of Request PTO Vacations Personal day Sick day PTO Maternity / Paternity D…" at bounding box center [689, 369] width 796 height 184
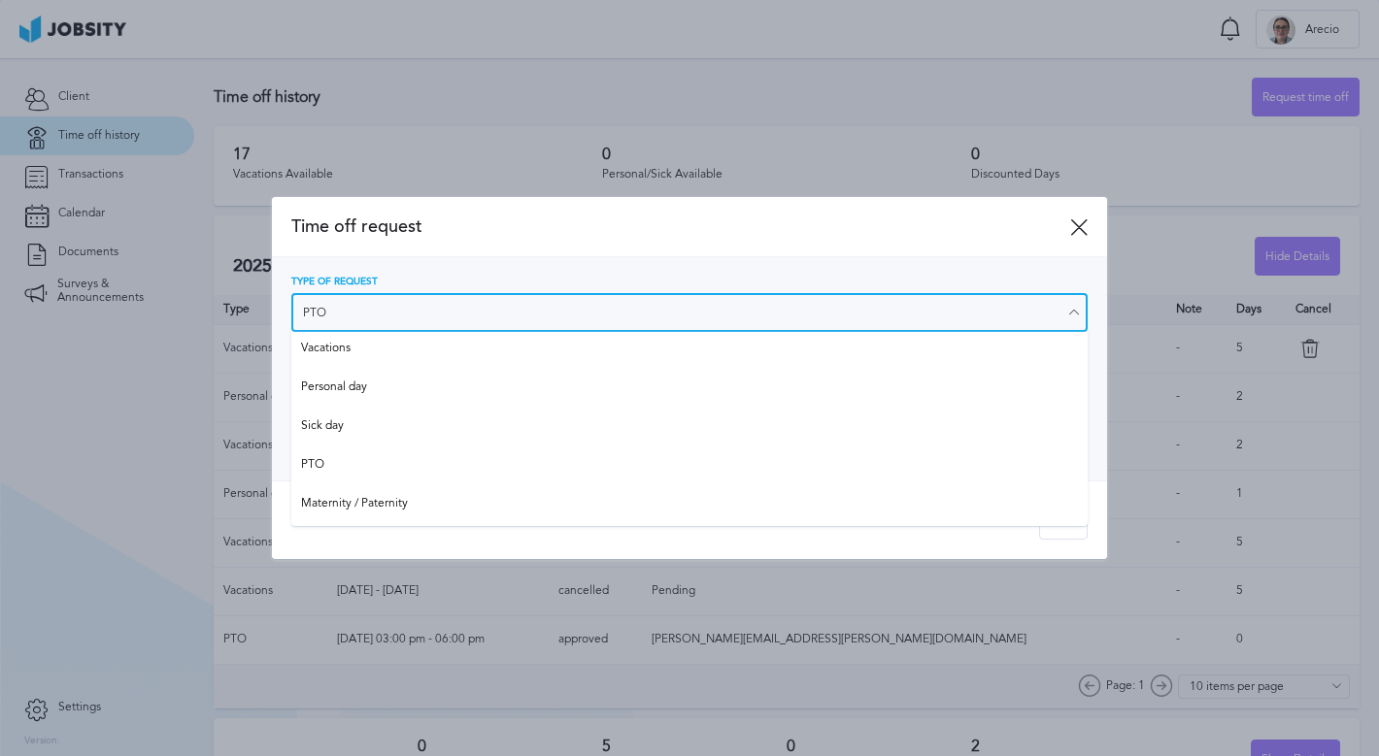
click at [401, 306] on input "PTO" at bounding box center [689, 312] width 796 height 39
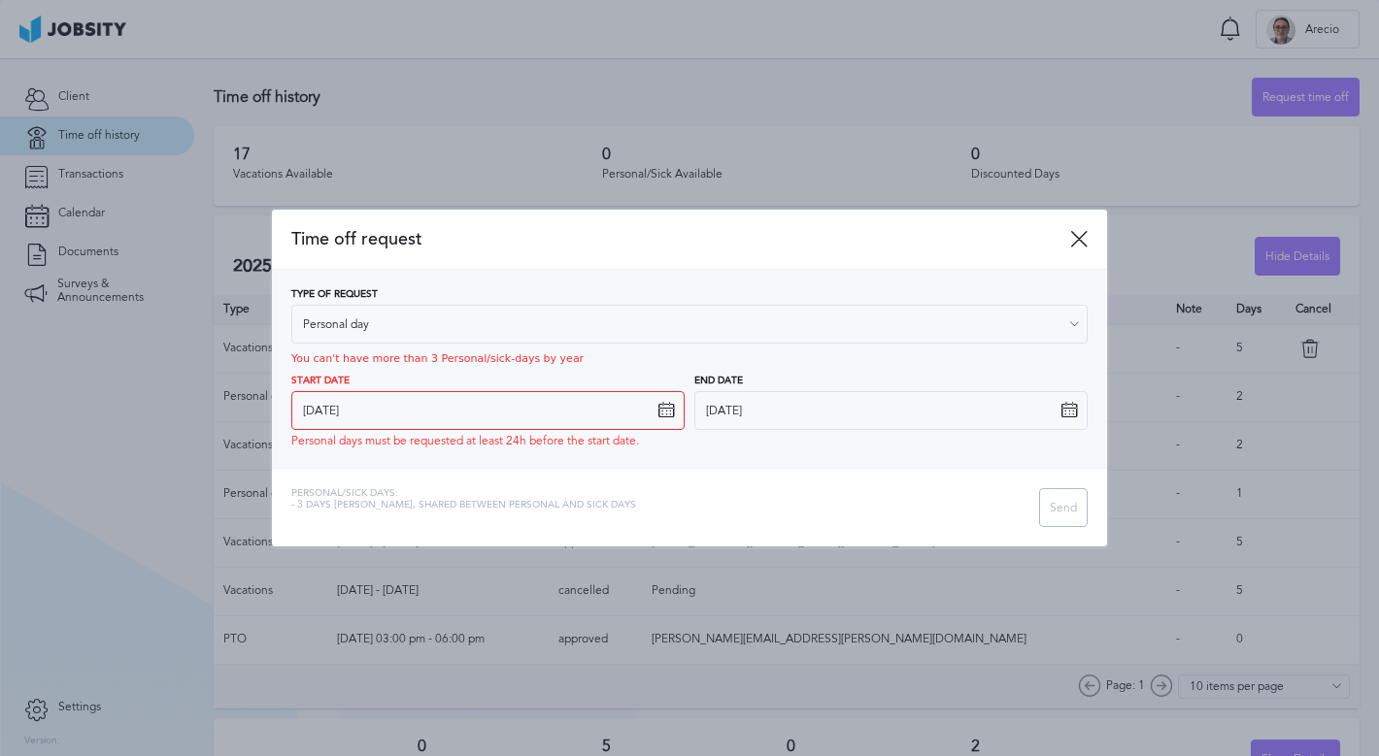
click at [365, 385] on div "Type of Request Personal day Vacations Personal day Sick day PTO Maternity / Pa…" at bounding box center [689, 368] width 796 height 159
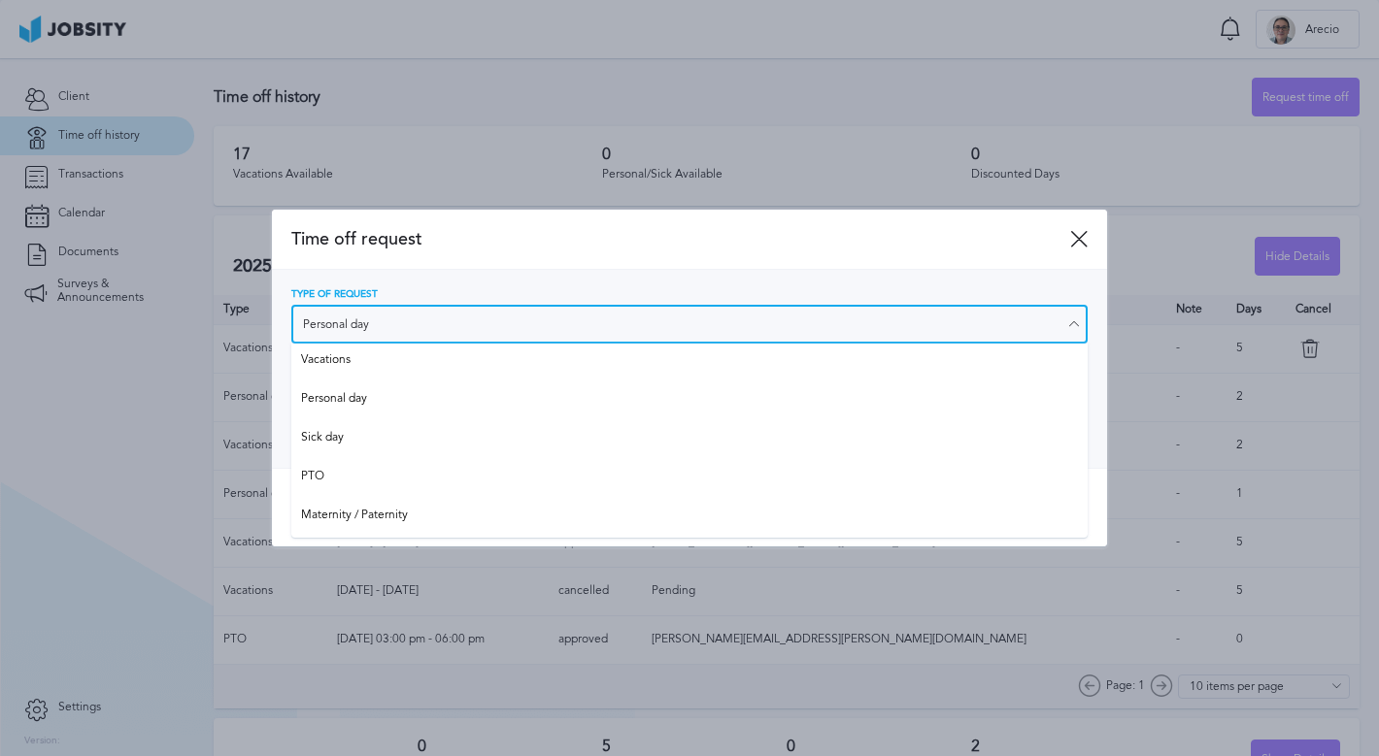
click at [371, 318] on input "Personal day" at bounding box center [689, 324] width 796 height 39
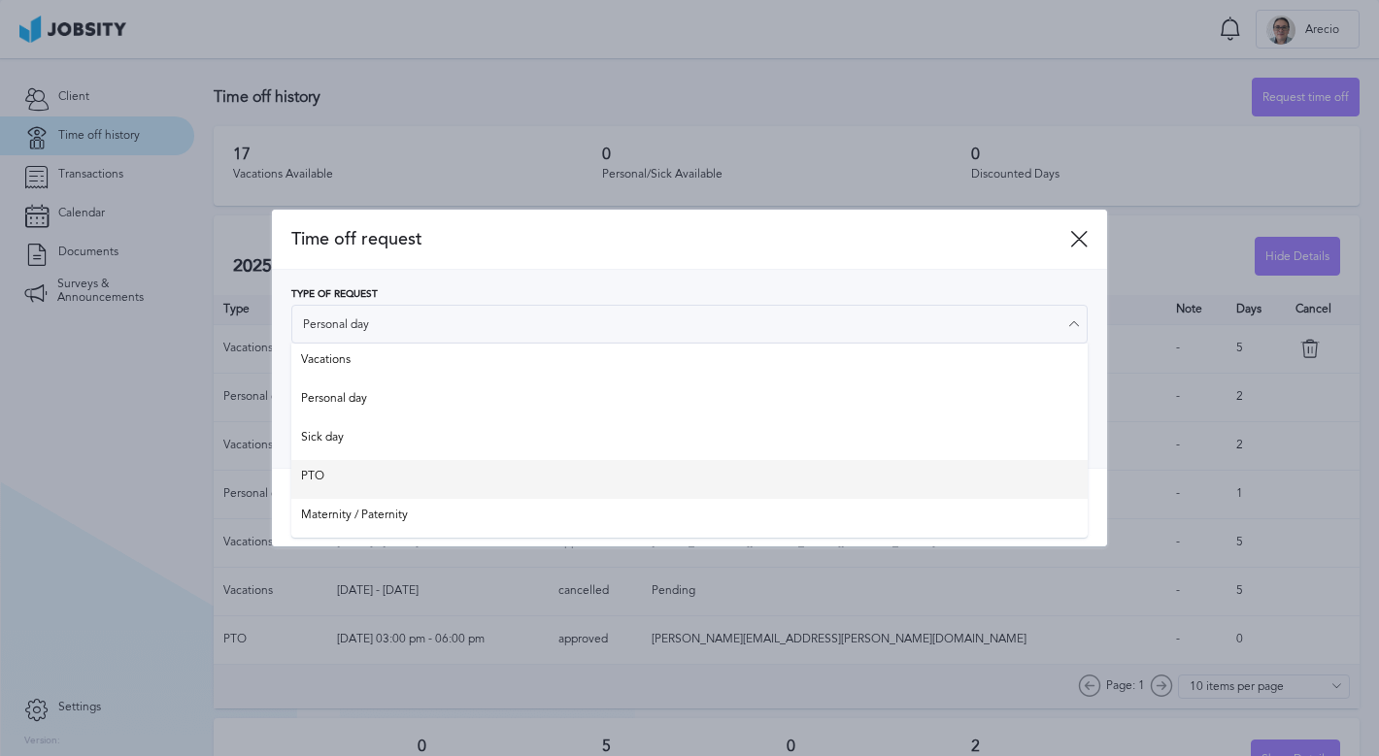
type input "PTO"
click at [318, 468] on div "Type of Request PTO Vacations Personal day Sick day PTO Maternity / Paternity Y…" at bounding box center [689, 369] width 835 height 198
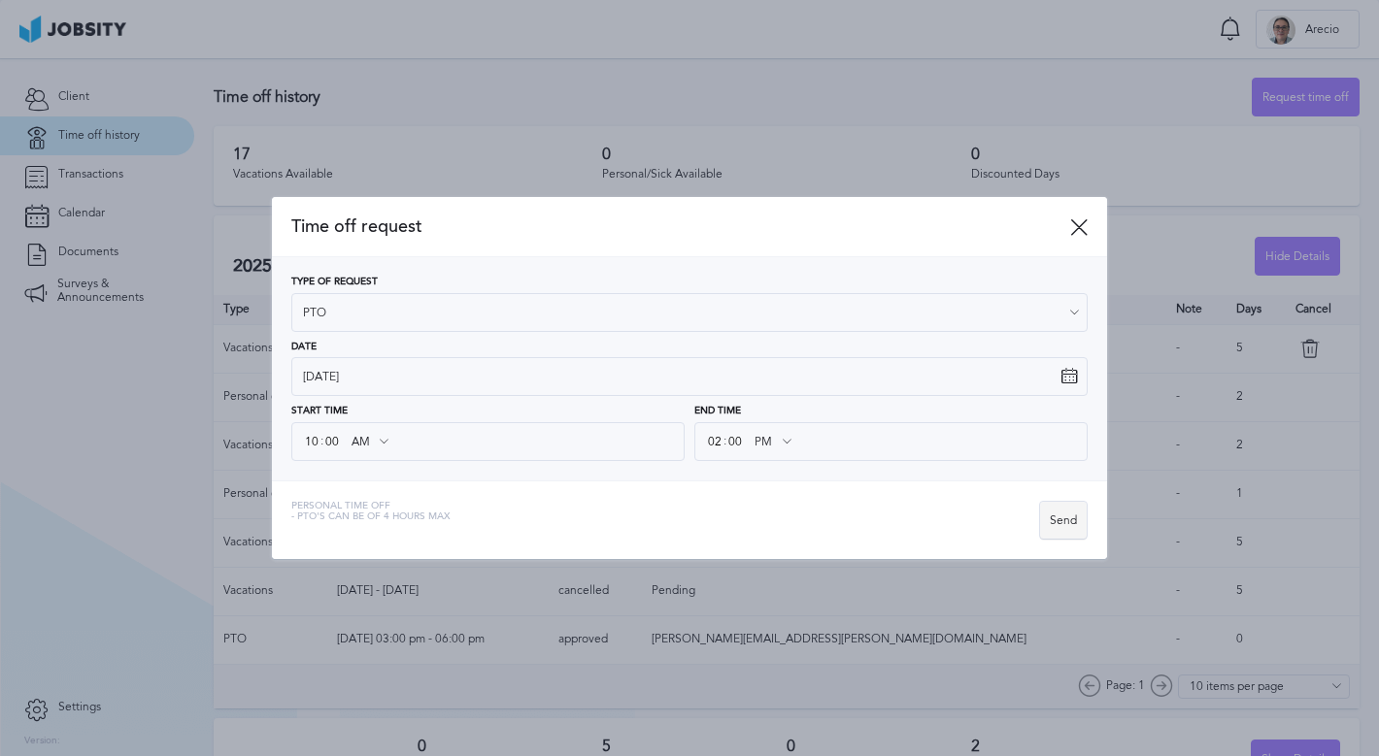
click at [1069, 524] on div "Send" at bounding box center [1063, 521] width 47 height 39
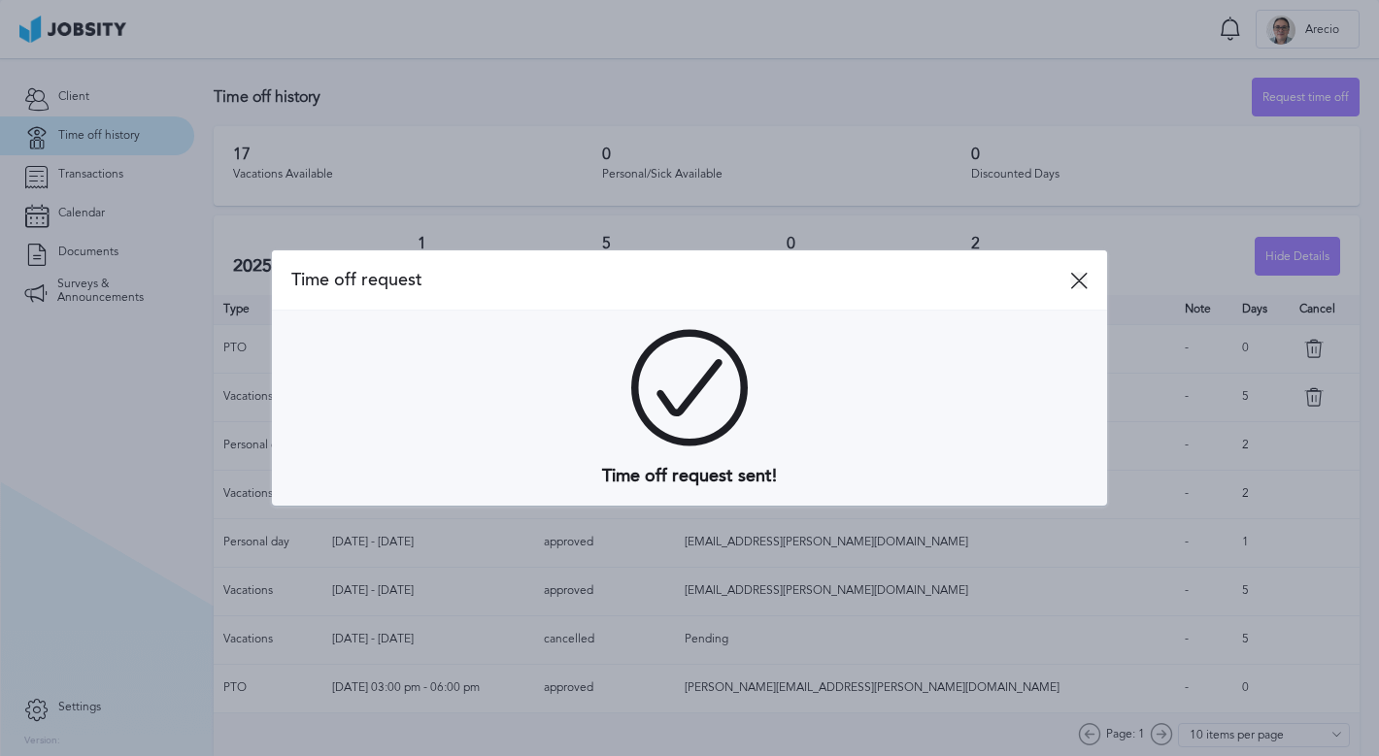
click at [1074, 280] on icon at bounding box center [1078, 280] width 17 height 17
